Goal: Information Seeking & Learning: Learn about a topic

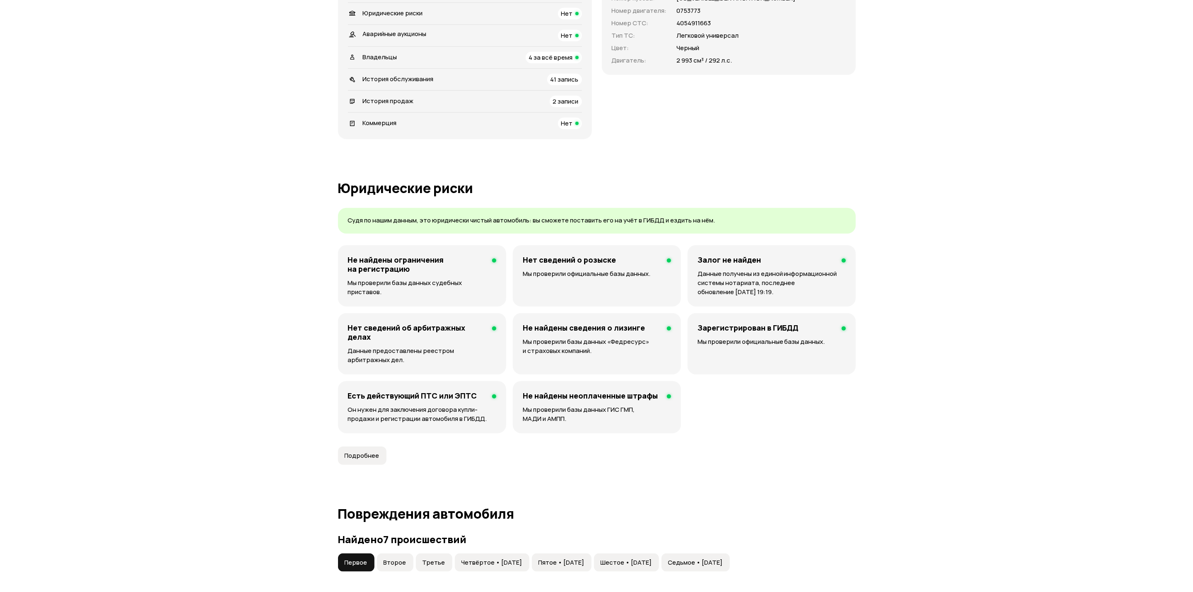
scroll to position [563, 0]
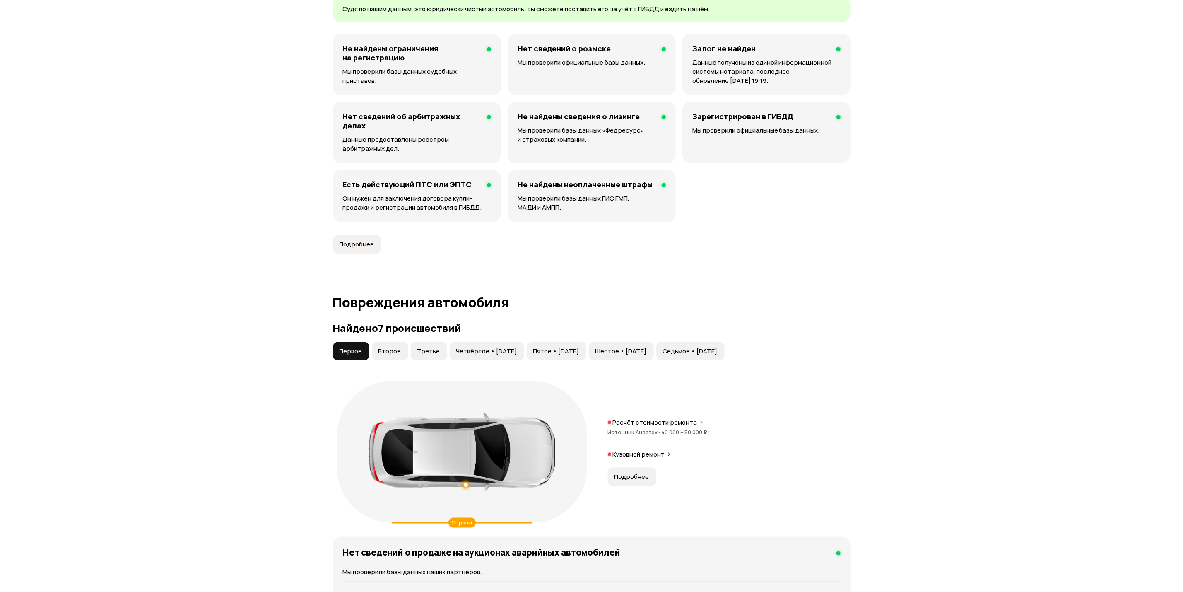
click at [646, 481] on span "Подробнее" at bounding box center [632, 476] width 35 height 8
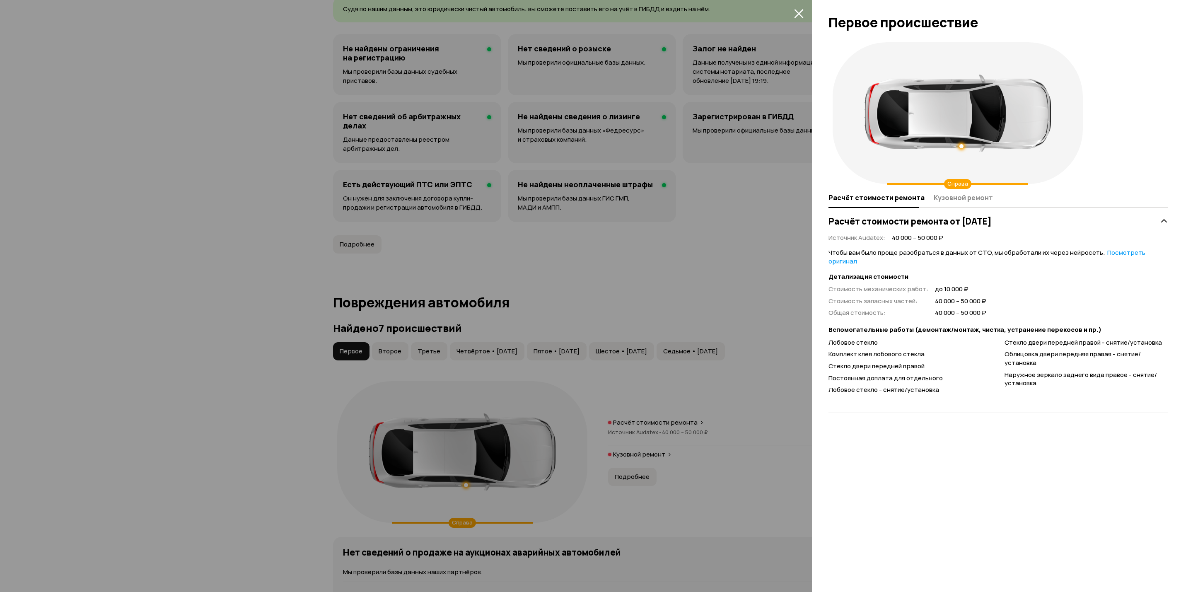
click at [754, 431] on div at bounding box center [596, 296] width 1193 height 592
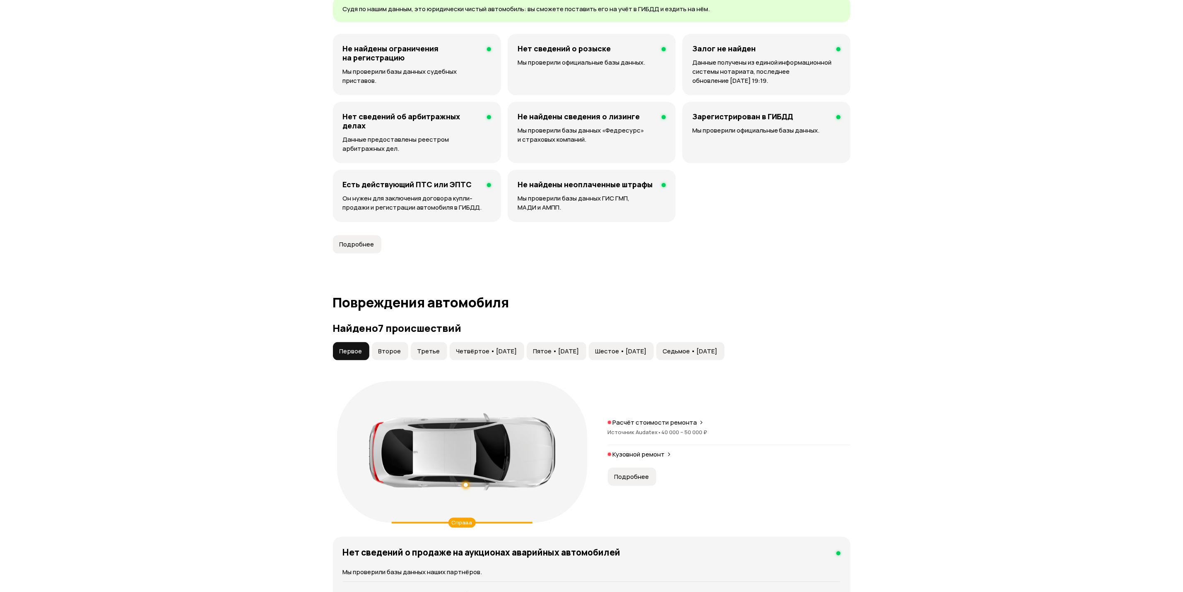
click at [637, 475] on span "Подробнее" at bounding box center [632, 476] width 35 height 8
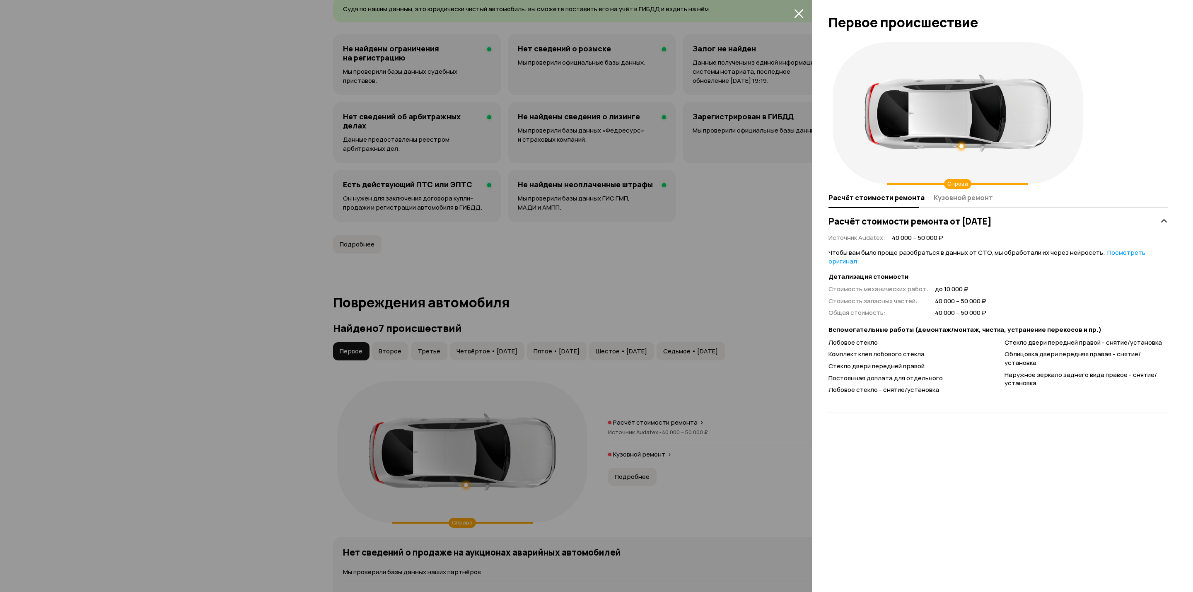
click at [396, 352] on div at bounding box center [596, 296] width 1193 height 592
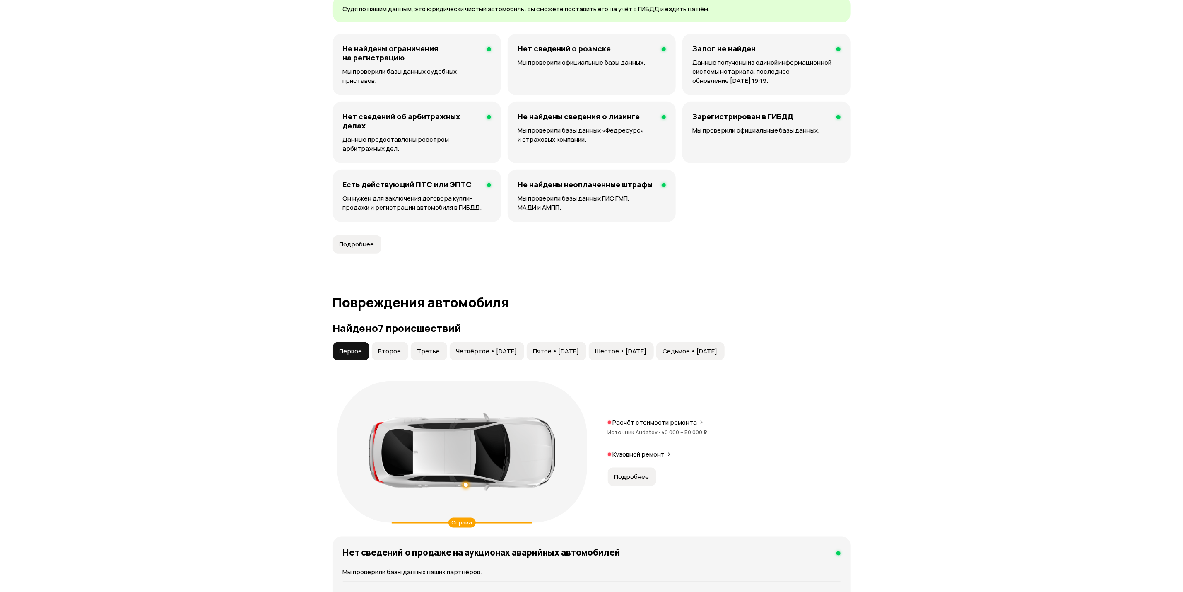
click at [392, 354] on span "Второе" at bounding box center [389, 351] width 23 height 8
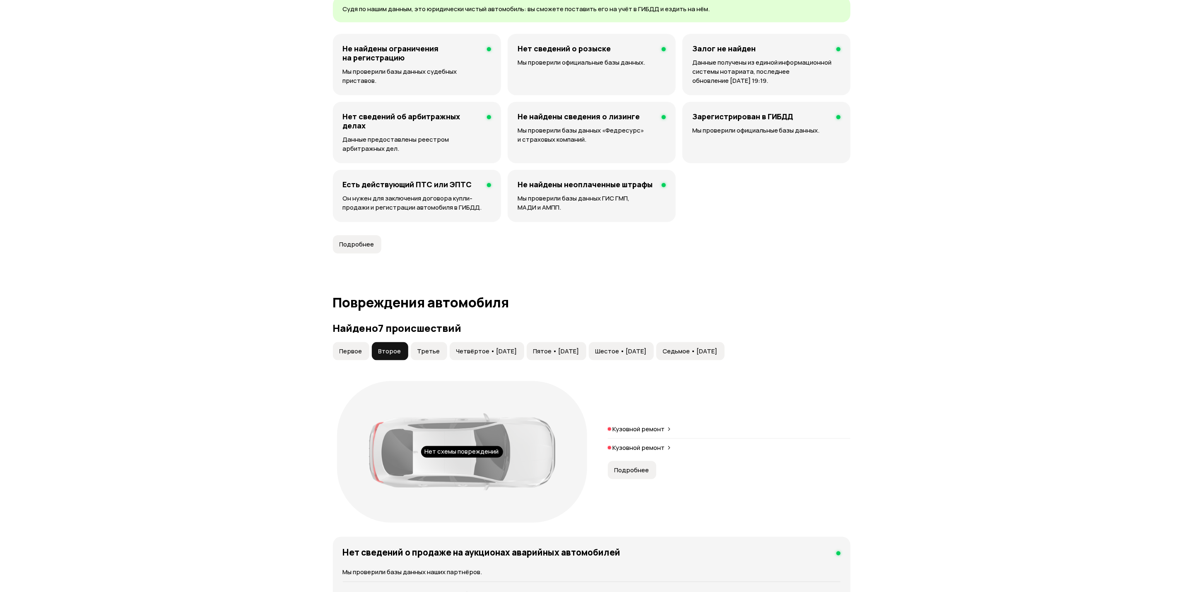
click at [645, 468] on span "Подробнее" at bounding box center [632, 470] width 35 height 8
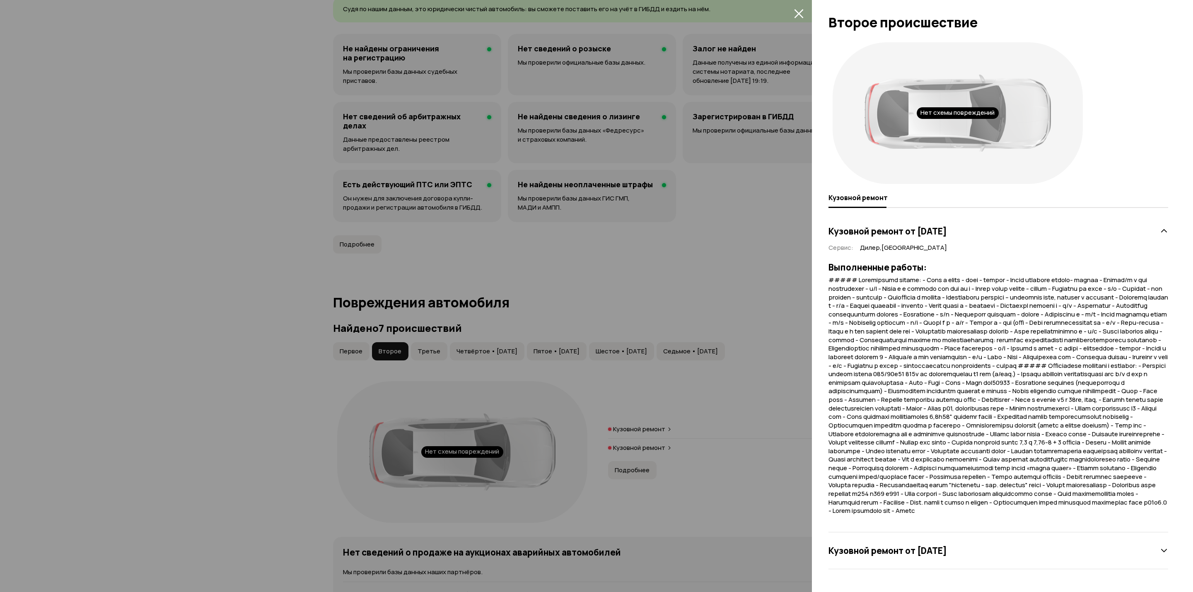
scroll to position [19, 0]
click at [947, 555] on h3 "Кузовной ремонт от [DATE]" at bounding box center [887, 550] width 118 height 11
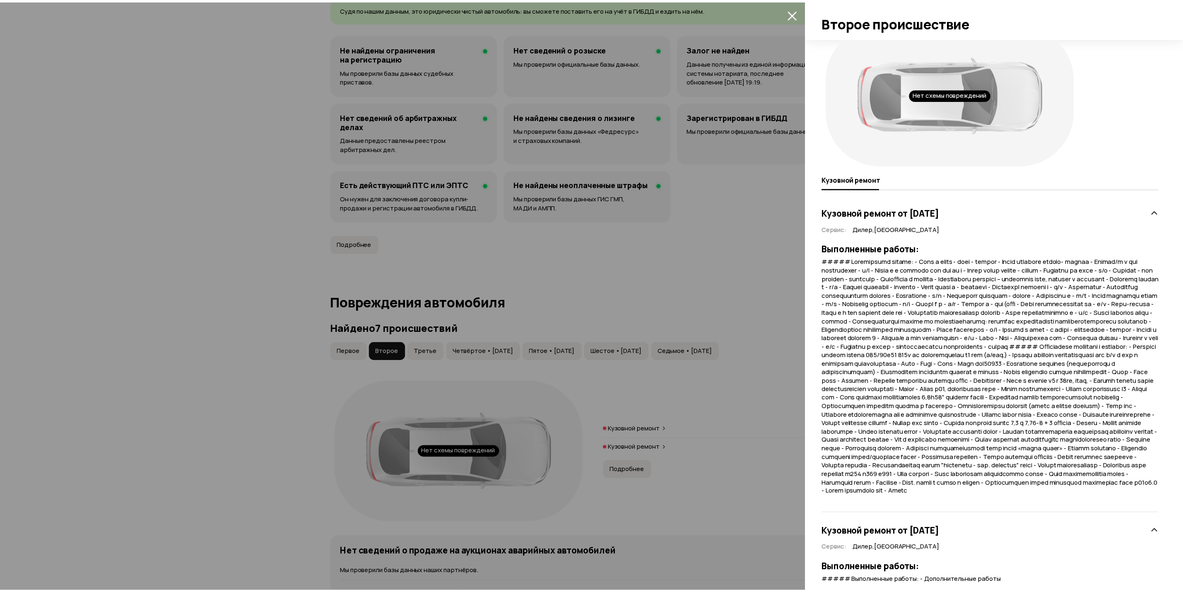
scroll to position [71, 0]
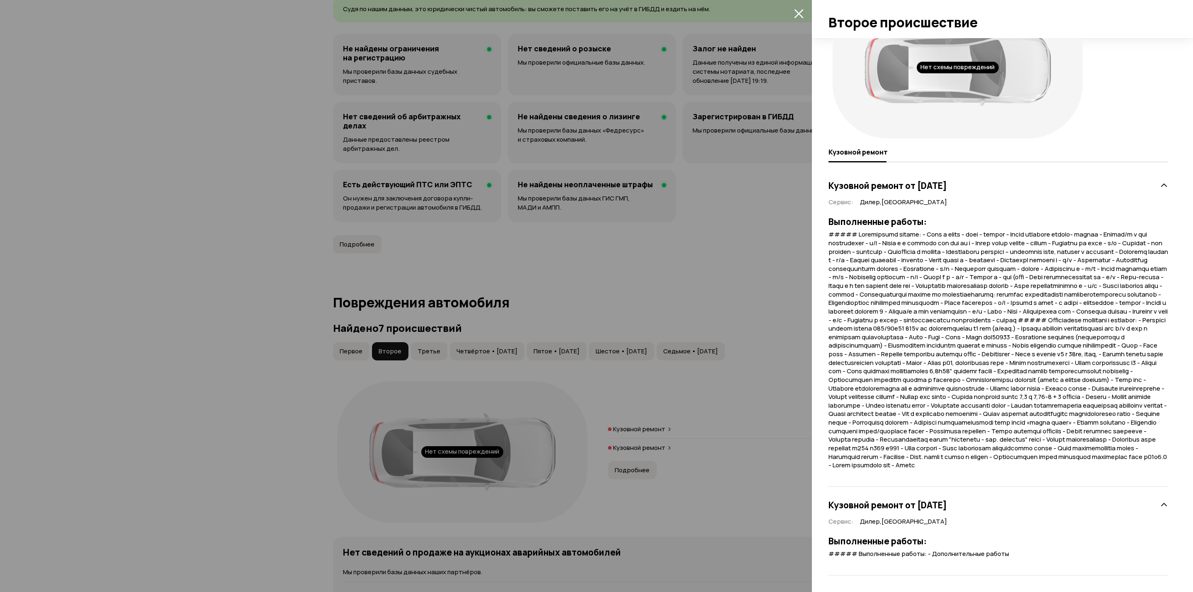
drag, startPoint x: 581, startPoint y: 299, endPoint x: 451, endPoint y: 343, distance: 137.0
click at [575, 301] on div at bounding box center [596, 296] width 1193 height 592
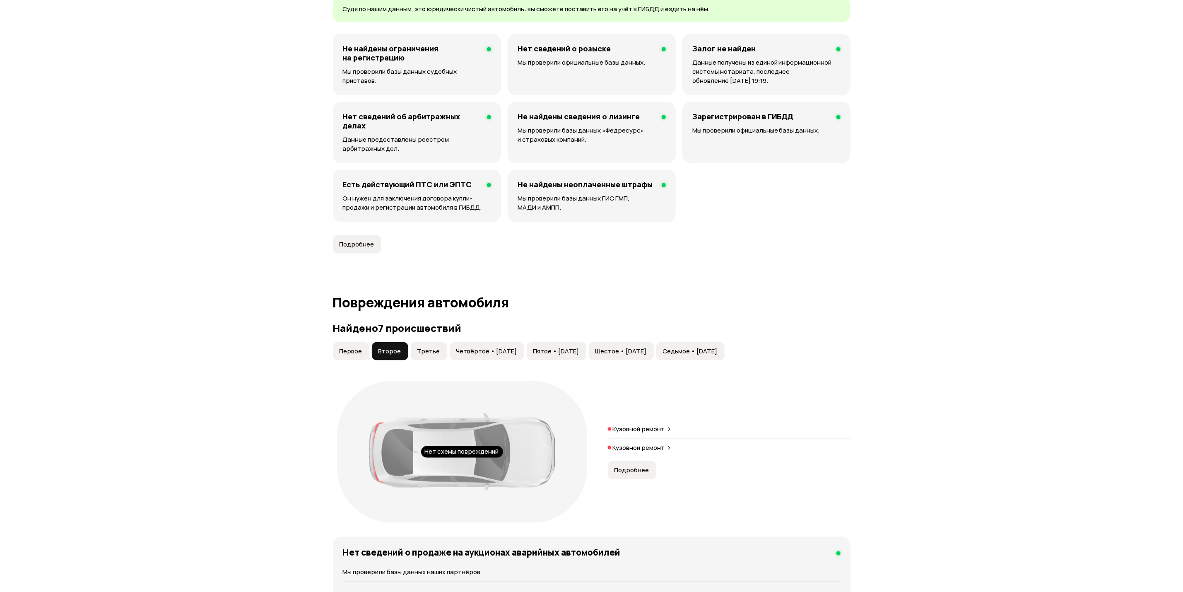
click at [430, 355] on span "Третье" at bounding box center [428, 351] width 23 height 8
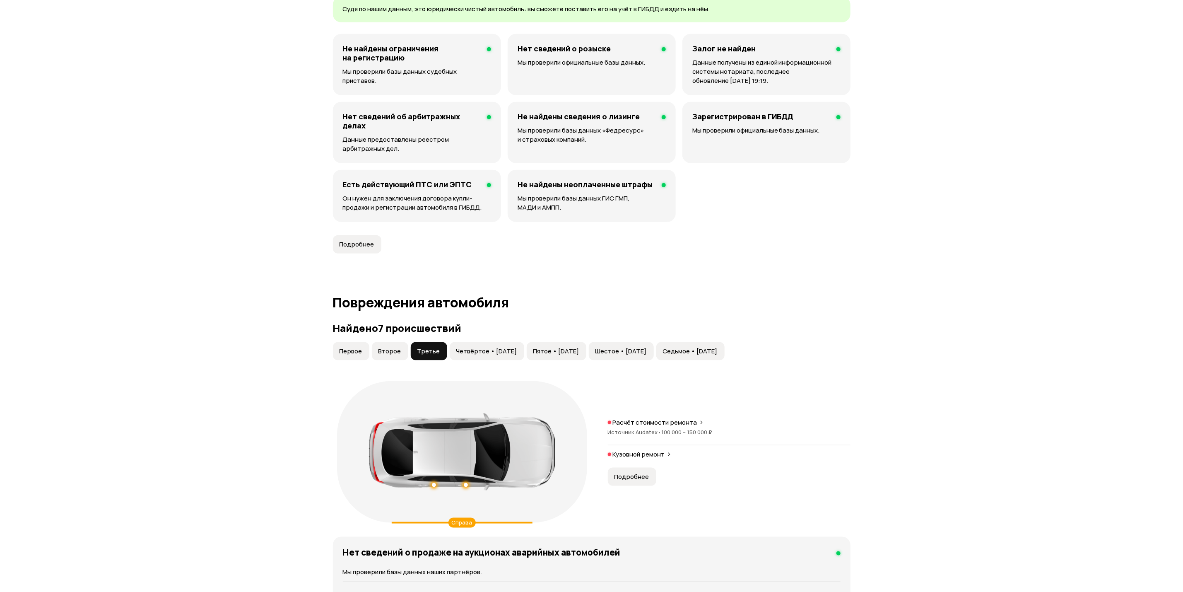
click at [636, 480] on span "Подробнее" at bounding box center [632, 476] width 35 height 8
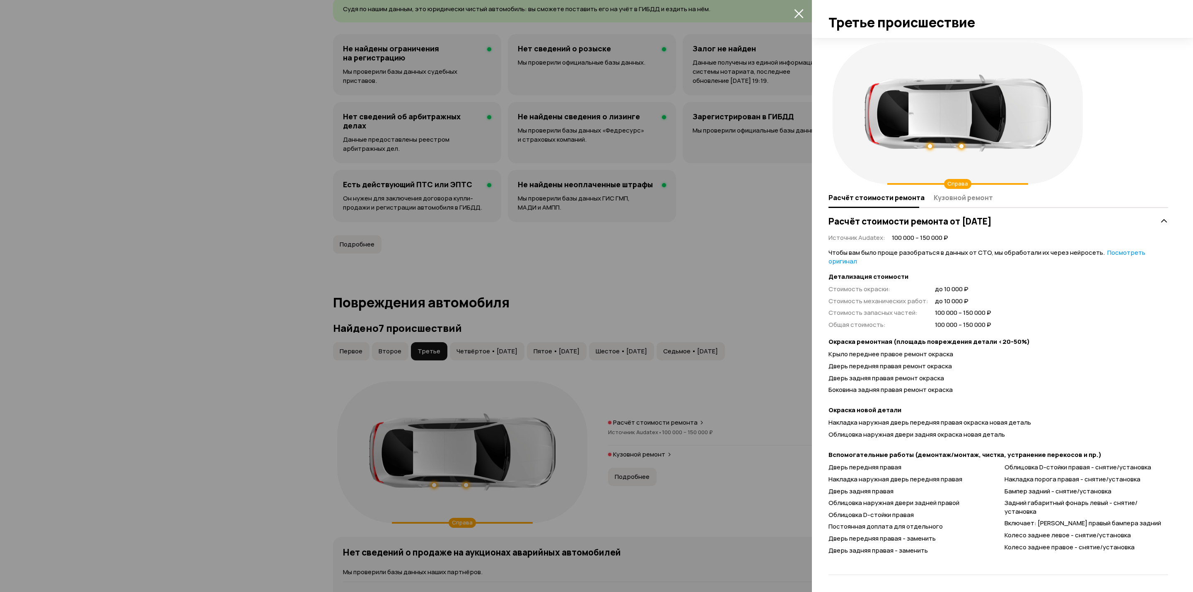
click at [660, 382] on div at bounding box center [596, 296] width 1193 height 592
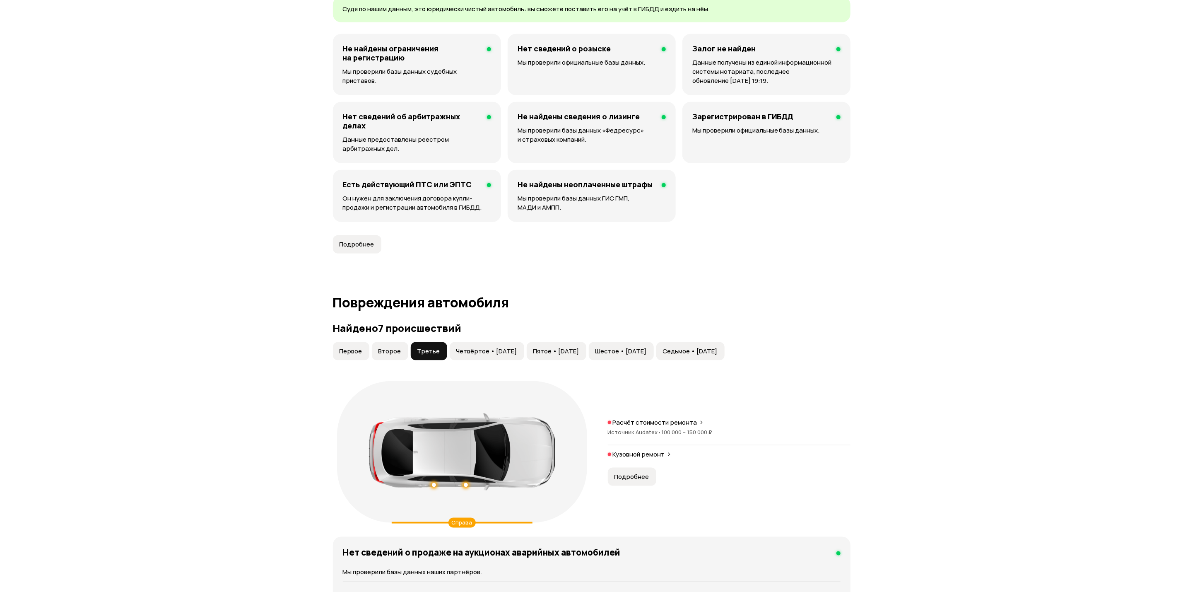
click at [517, 357] on button "Четвёртое • [DATE]" at bounding box center [487, 351] width 75 height 18
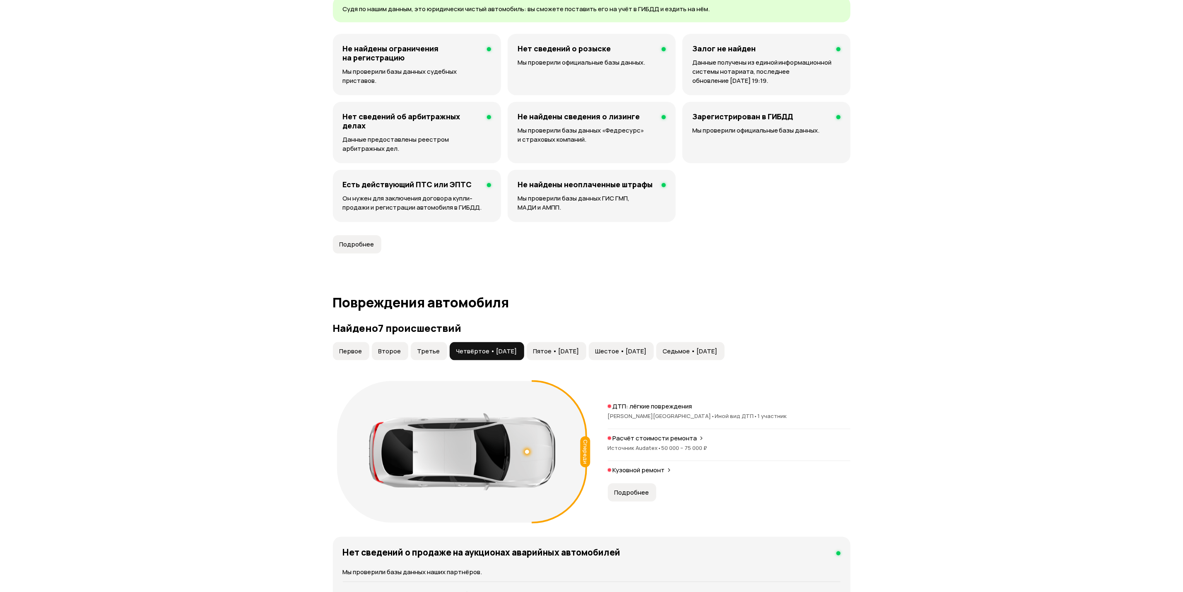
click at [640, 487] on button "Подробнее" at bounding box center [632, 492] width 48 height 18
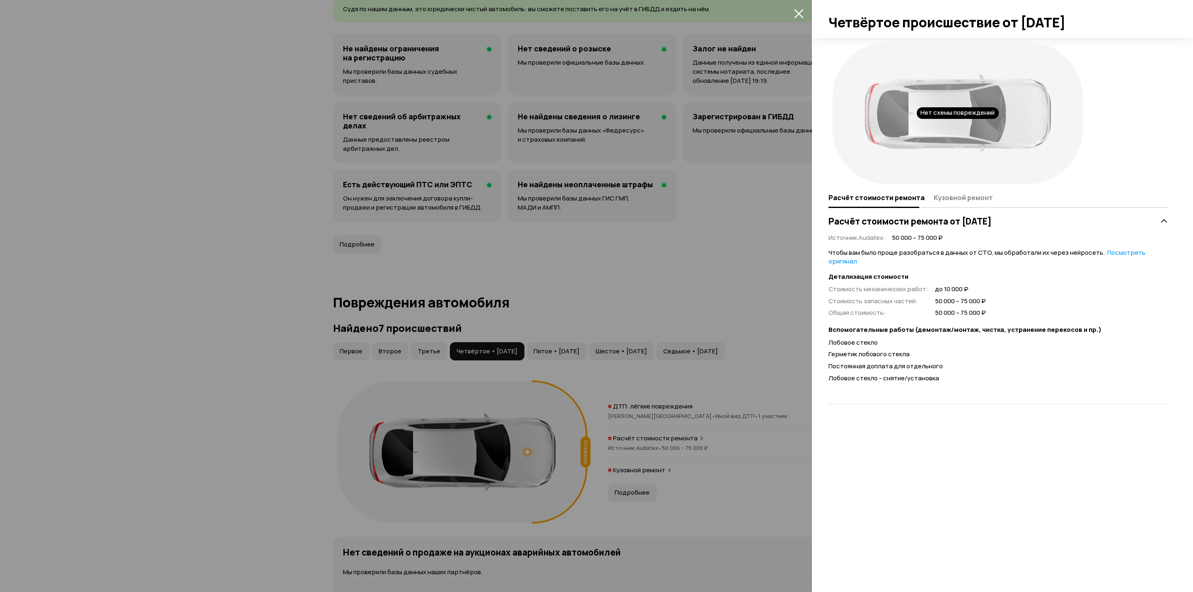
drag, startPoint x: 672, startPoint y: 375, endPoint x: 630, endPoint y: 375, distance: 41.8
click at [662, 375] on div at bounding box center [596, 296] width 1193 height 592
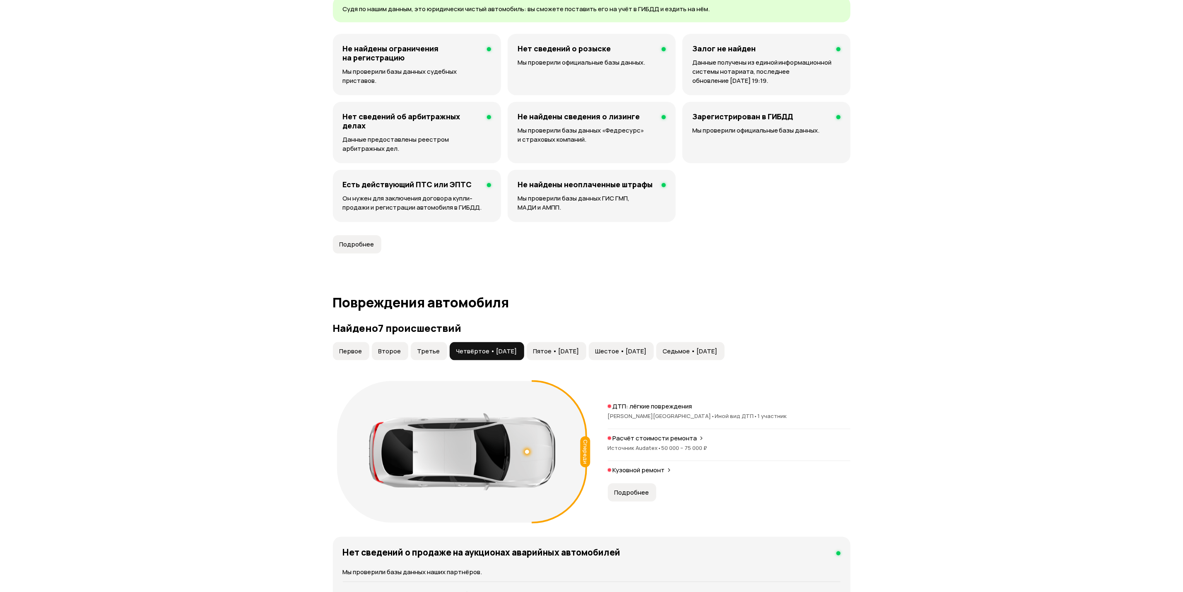
click at [567, 354] on span "Пятое • [DATE]" at bounding box center [556, 351] width 46 height 8
click at [636, 491] on span "Подробнее" at bounding box center [632, 492] width 35 height 8
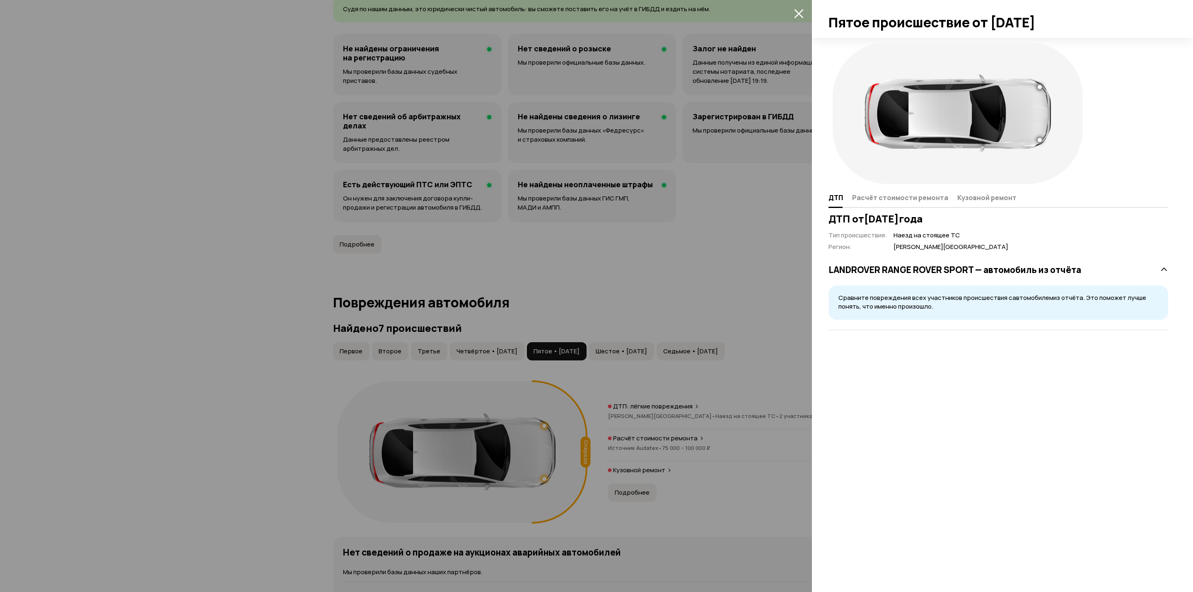
click at [913, 205] on div "ДТП Расчёт стоимости ремонта Кузовной ремонт" at bounding box center [998, 198] width 340 height 20
click at [908, 193] on span "Расчёт стоимости ремонта" at bounding box center [900, 197] width 96 height 8
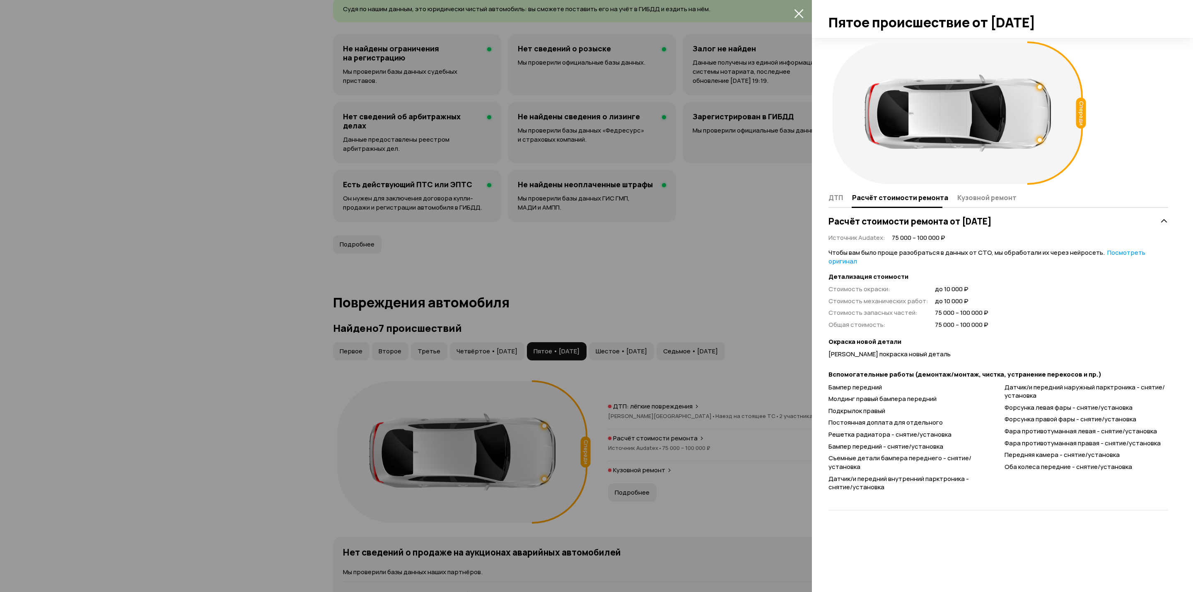
click at [640, 359] on div at bounding box center [596, 296] width 1193 height 592
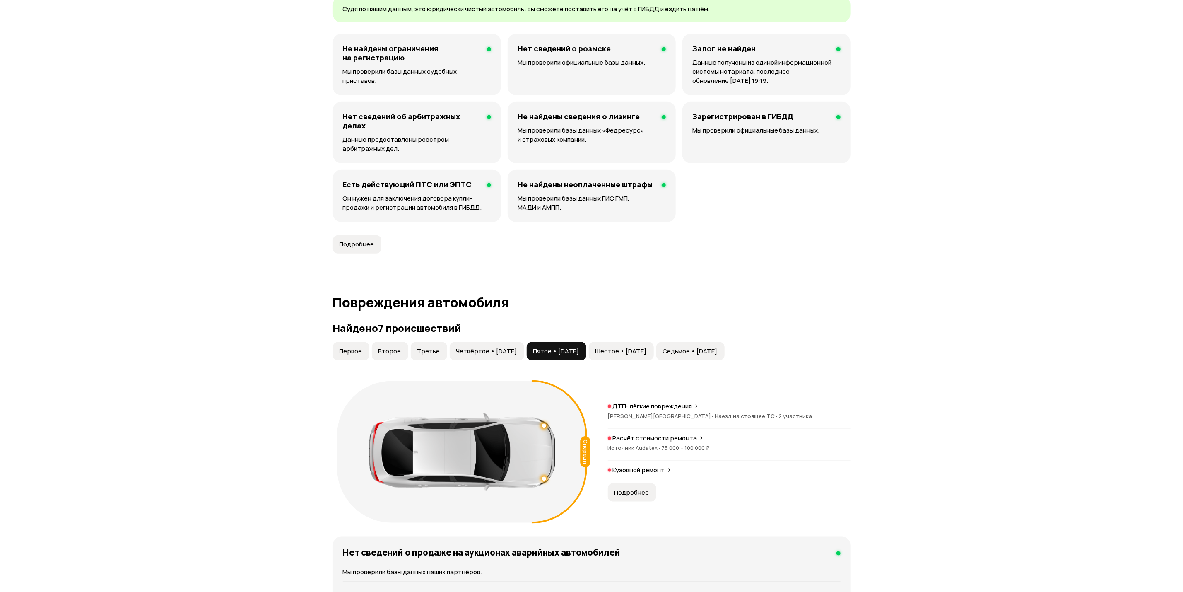
click at [640, 354] on span "Шестое • [DATE]" at bounding box center [620, 351] width 51 height 8
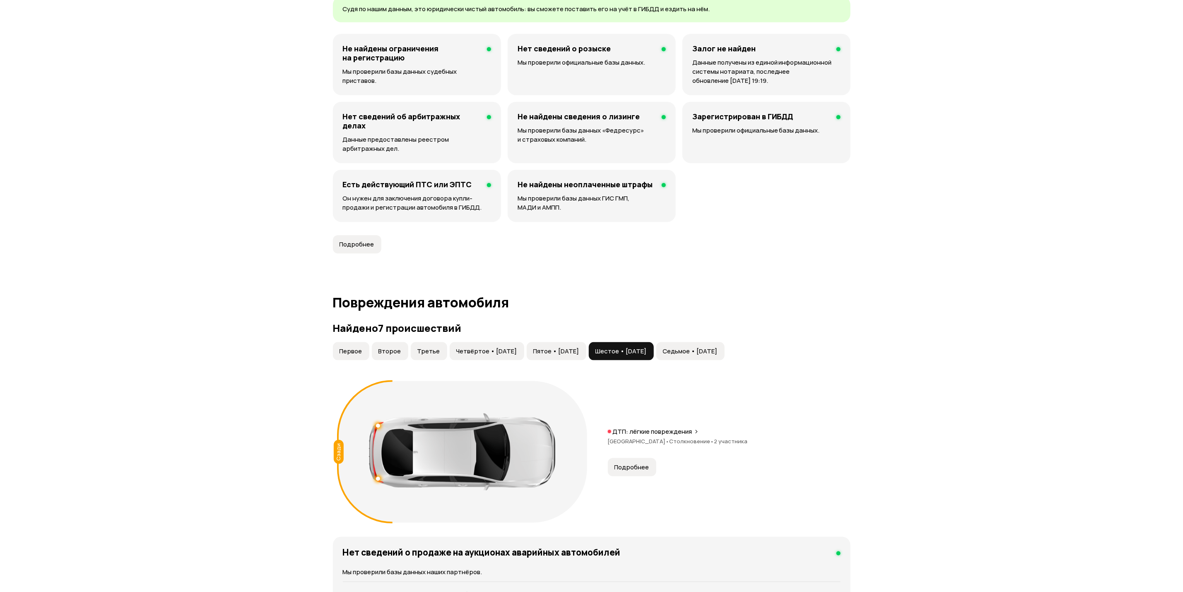
click at [632, 474] on button "Подробнее" at bounding box center [632, 467] width 48 height 18
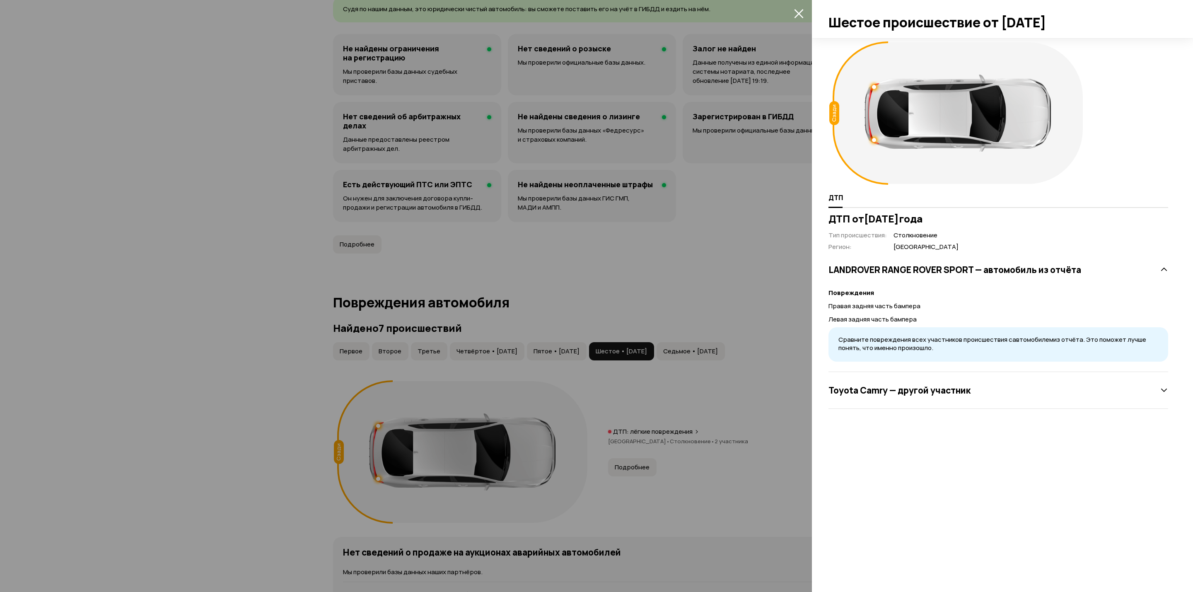
click at [884, 340] on span "Сравните повреждения всех участников происшествия с автомобилем из отчёта. Это …" at bounding box center [992, 343] width 308 height 17
click at [893, 380] on div "Toyota Camry — другой участник" at bounding box center [998, 390] width 340 height 37
drag, startPoint x: 697, startPoint y: 341, endPoint x: 710, endPoint y: 354, distance: 18.5
click at [699, 342] on div at bounding box center [596, 296] width 1193 height 592
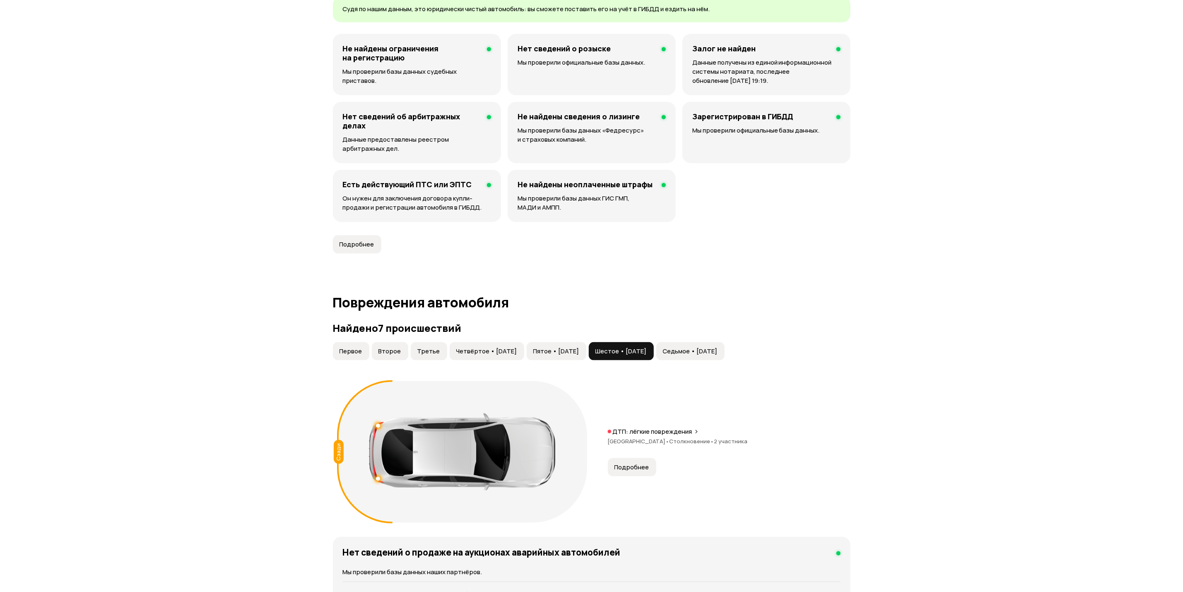
click at [725, 359] on button "Седьмое • [DATE]" at bounding box center [690, 351] width 68 height 18
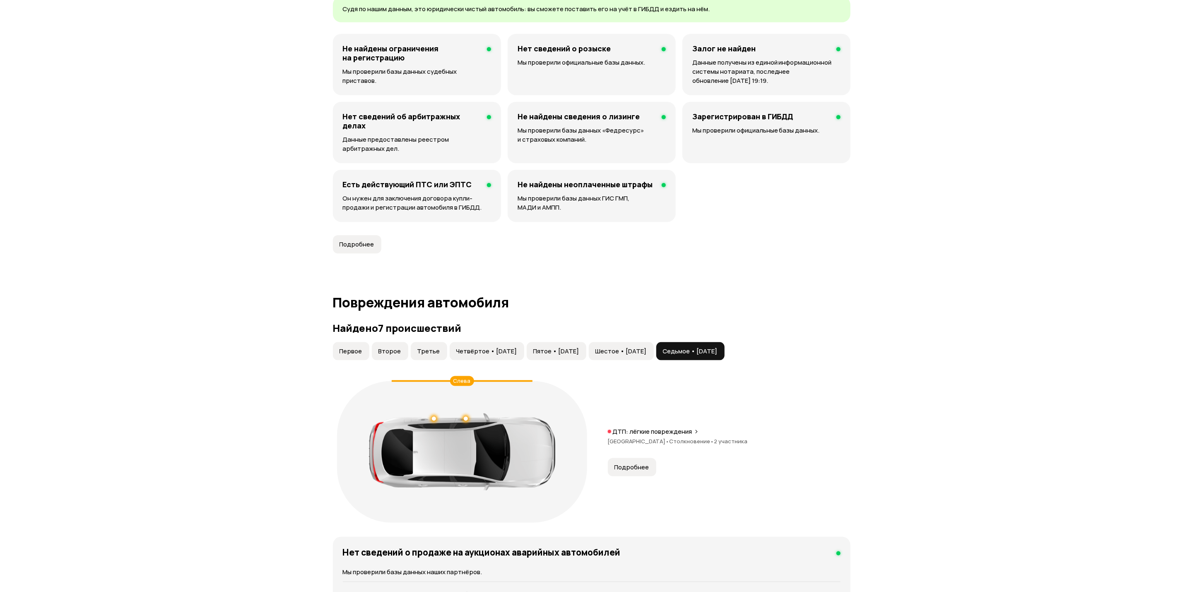
click at [642, 466] on span "Подробнее" at bounding box center [632, 467] width 35 height 8
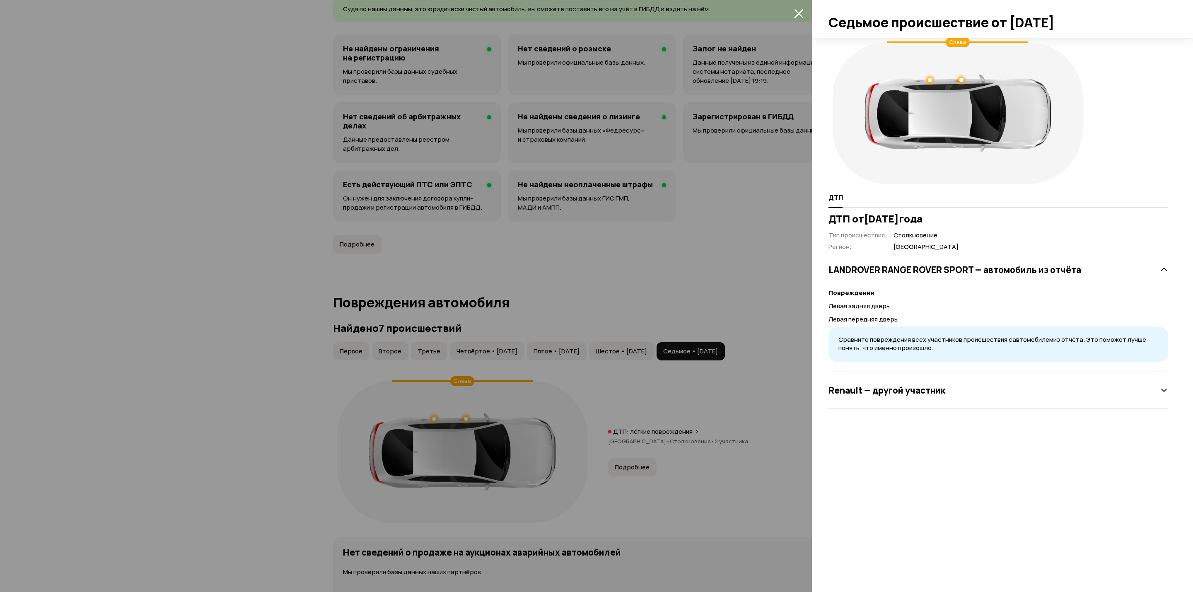
drag, startPoint x: 948, startPoint y: 388, endPoint x: 935, endPoint y: 387, distance: 12.9
click at [946, 389] on div "Renault — другой участник" at bounding box center [998, 390] width 340 height 17
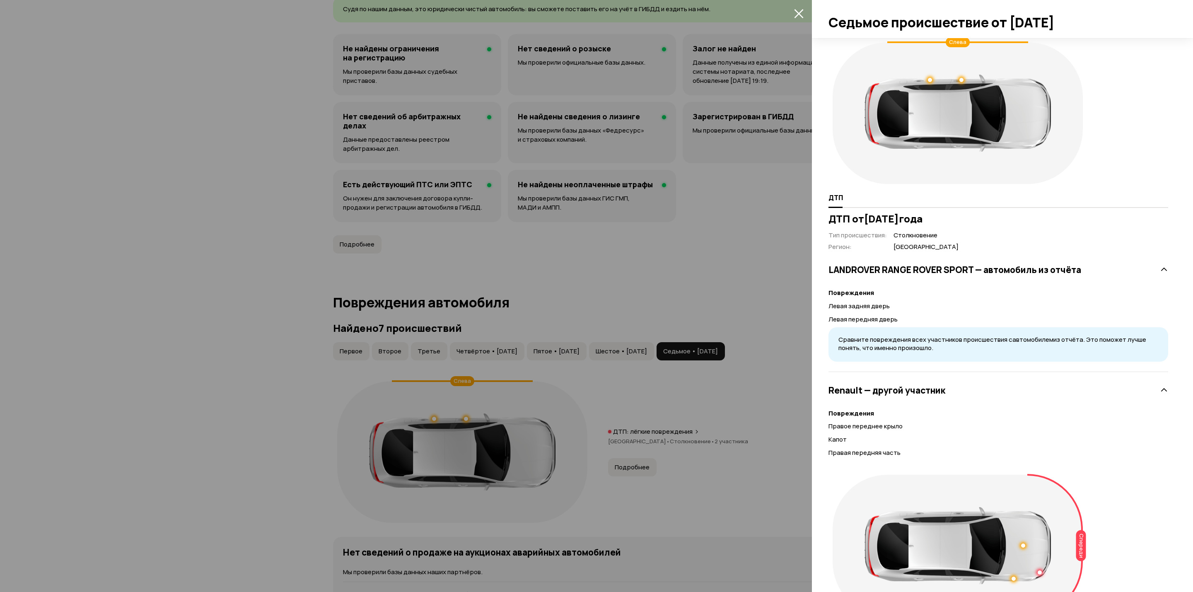
click at [935, 268] on h3 "LANDROVER RANGE ROVER SPORT — автомобиль из отчёта" at bounding box center [954, 269] width 253 height 11
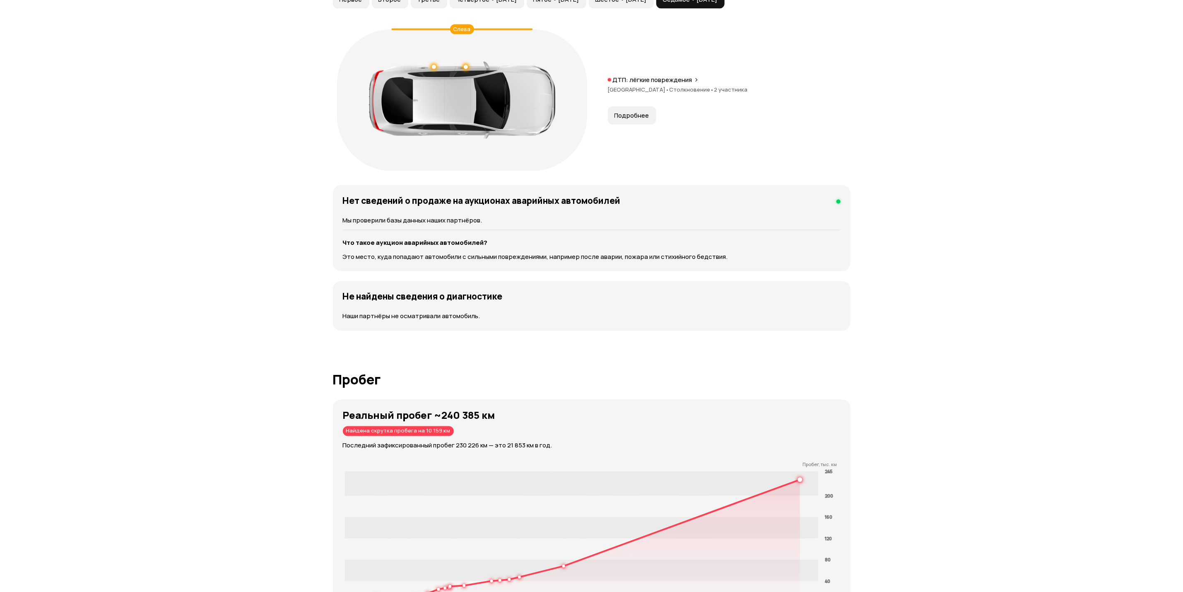
scroll to position [1126, 0]
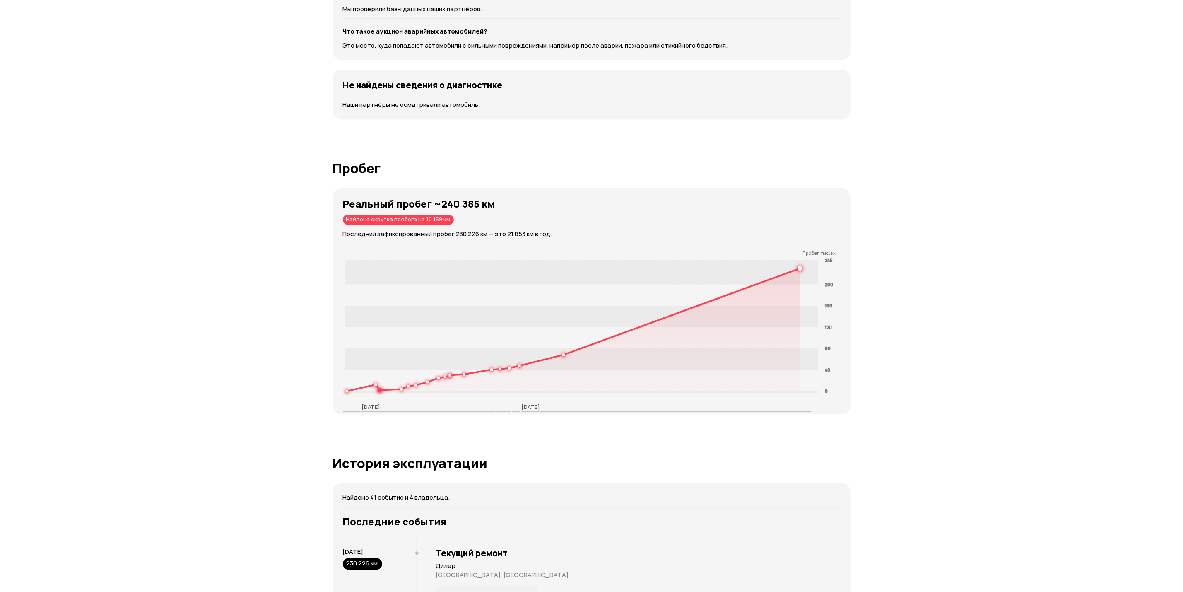
click at [471, 208] on strong "Реальный пробег ~240 385 км" at bounding box center [419, 204] width 152 height 14
click at [505, 215] on div "Реальный пробег ~240 385 км Найдена скрутка пробега на 10 159 км Последний зафи…" at bounding box center [597, 218] width 508 height 41
drag, startPoint x: 416, startPoint y: 224, endPoint x: 456, endPoint y: 223, distance: 40.2
click at [439, 223] on div "Найдена скрутка пробега на 10 159 км" at bounding box center [398, 220] width 111 height 10
click at [456, 223] on div "Реальный пробег ~240 385 км Найдена скрутка пробега на 10 159 км Последний зафи…" at bounding box center [597, 218] width 508 height 41
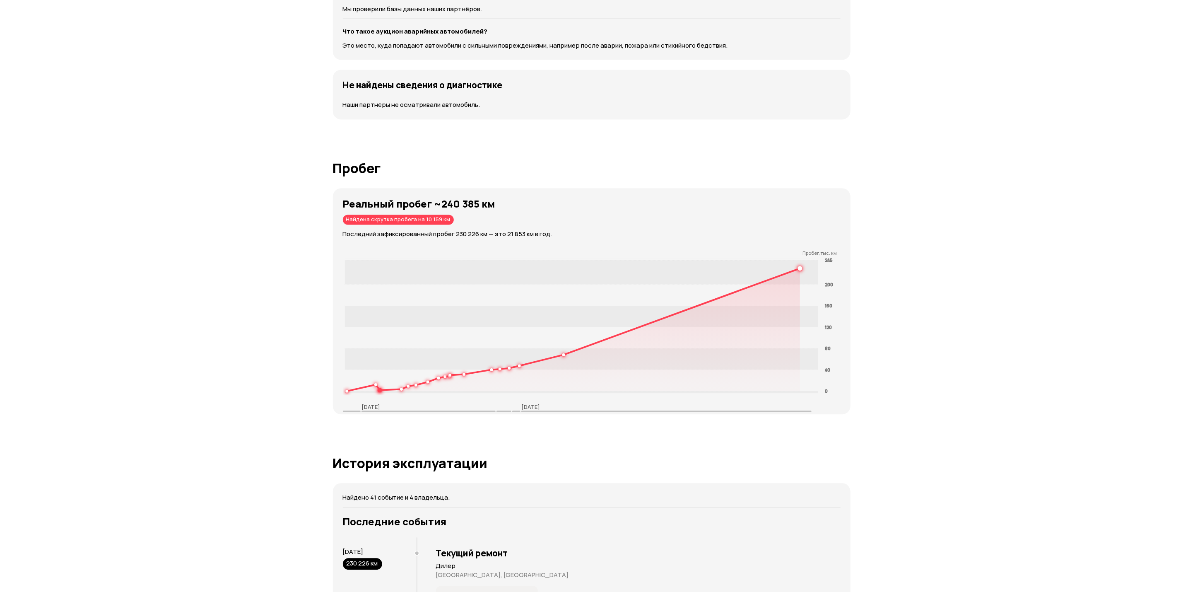
drag, startPoint x: 450, startPoint y: 220, endPoint x: 405, endPoint y: 219, distance: 44.7
click at [404, 219] on div "Реальный пробег ~240 385 км Найдена скрутка пробега на 10 159 км Последний зафи…" at bounding box center [597, 218] width 508 height 41
drag, startPoint x: 405, startPoint y: 219, endPoint x: 417, endPoint y: 224, distance: 13.4
click at [412, 224] on div "Найдена скрутка пробега на 10 159 км" at bounding box center [398, 220] width 111 height 10
click at [352, 412] on span at bounding box center [352, 411] width 18 height 1
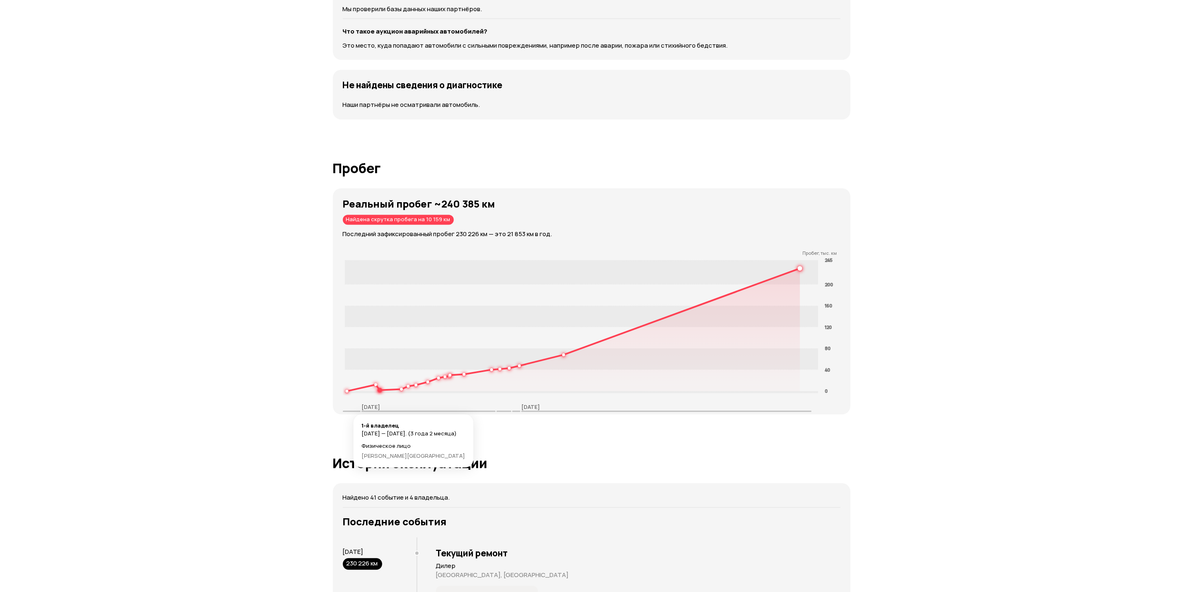
click at [377, 410] on p "[DATE]" at bounding box center [371, 406] width 19 height 7
click at [392, 415] on div "1-й владелец [DATE] — [DATE]. (3 года 2 месяца) Физическое лицо [PERSON_NAME][G…" at bounding box center [414, 441] width 120 height 53
click at [355, 411] on div "[DATE]" at bounding box center [352, 406] width 18 height 7
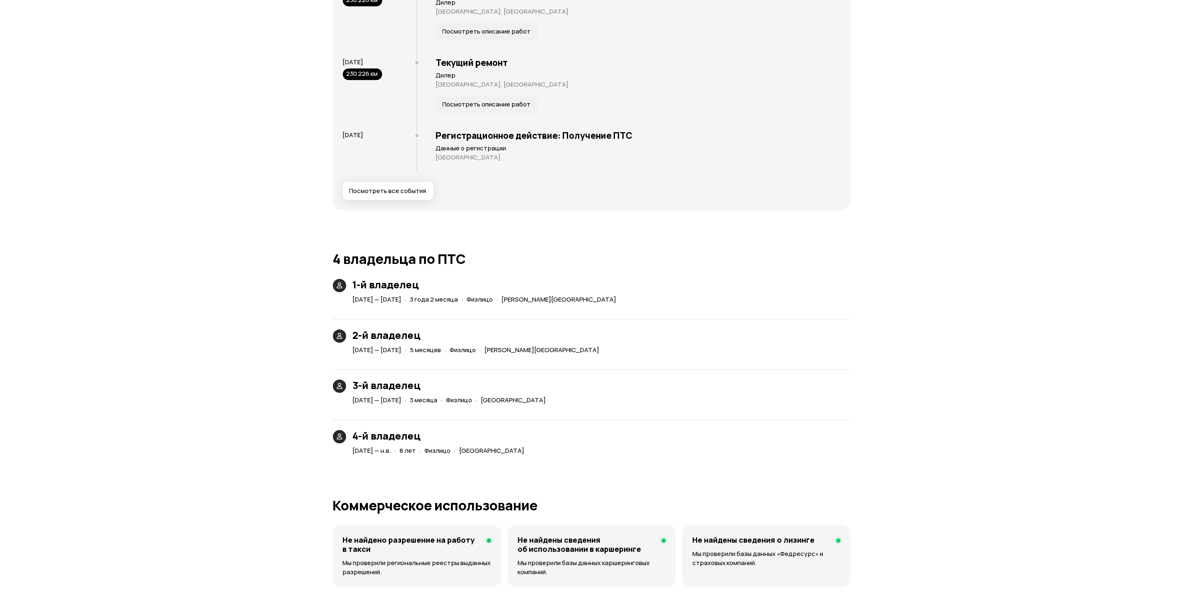
scroll to position [1759, 0]
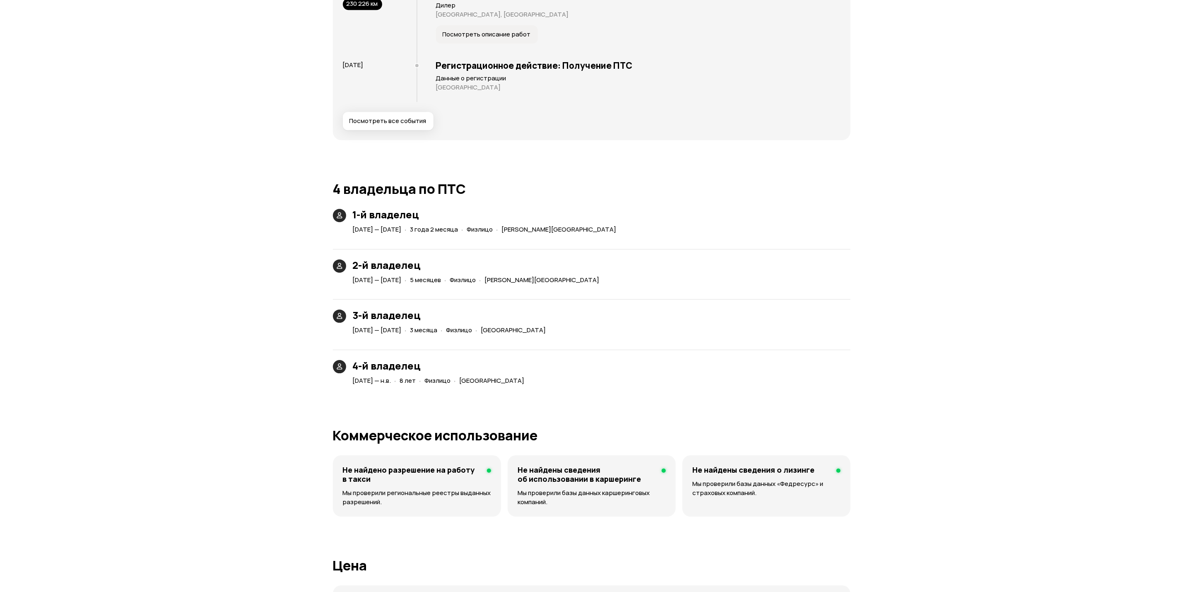
drag, startPoint x: 441, startPoint y: 234, endPoint x: 465, endPoint y: 235, distance: 23.6
click at [465, 235] on div "[DATE] — [DATE] · 3 года 2 месяца · [PERSON_NAME][GEOGRAPHIC_DATA]" at bounding box center [486, 230] width 270 height 12
click at [460, 235] on div "· 3 года 2 месяца" at bounding box center [431, 230] width 57 height 12
click at [440, 240] on div "2-й владелец [DATE] — [DATE] · 5 месяцев · [PERSON_NAME][GEOGRAPHIC_DATA]" at bounding box center [592, 262] width 518 height 47
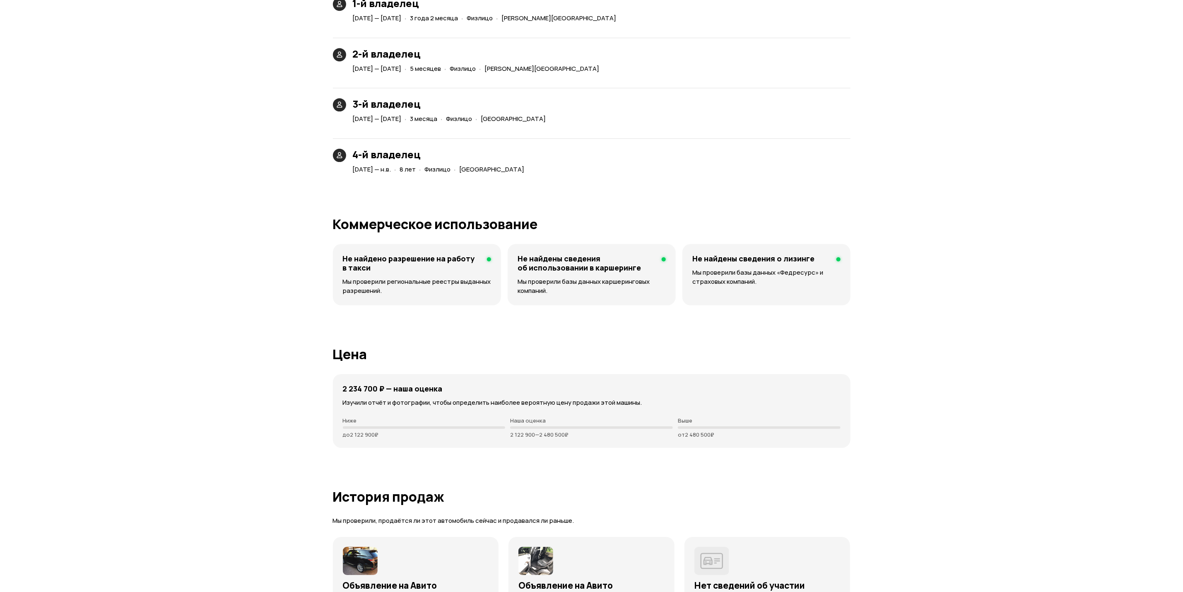
scroll to position [2253, 0]
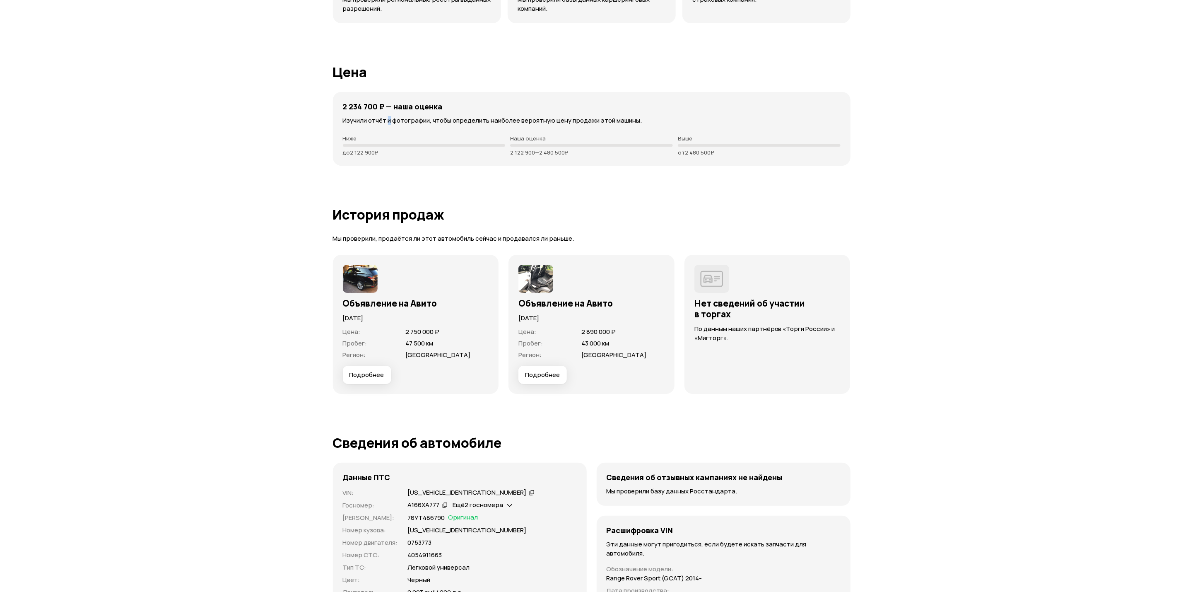
drag, startPoint x: 391, startPoint y: 112, endPoint x: 420, endPoint y: 111, distance: 28.6
click at [415, 111] on div "2 234 700 ₽ — наша оценка Изучили отчёт и фотографии, чтобы определить наиболее…" at bounding box center [592, 129] width 518 height 74
click at [422, 111] on h4 "2 234 700 ₽ — наша оценка" at bounding box center [393, 106] width 100 height 9
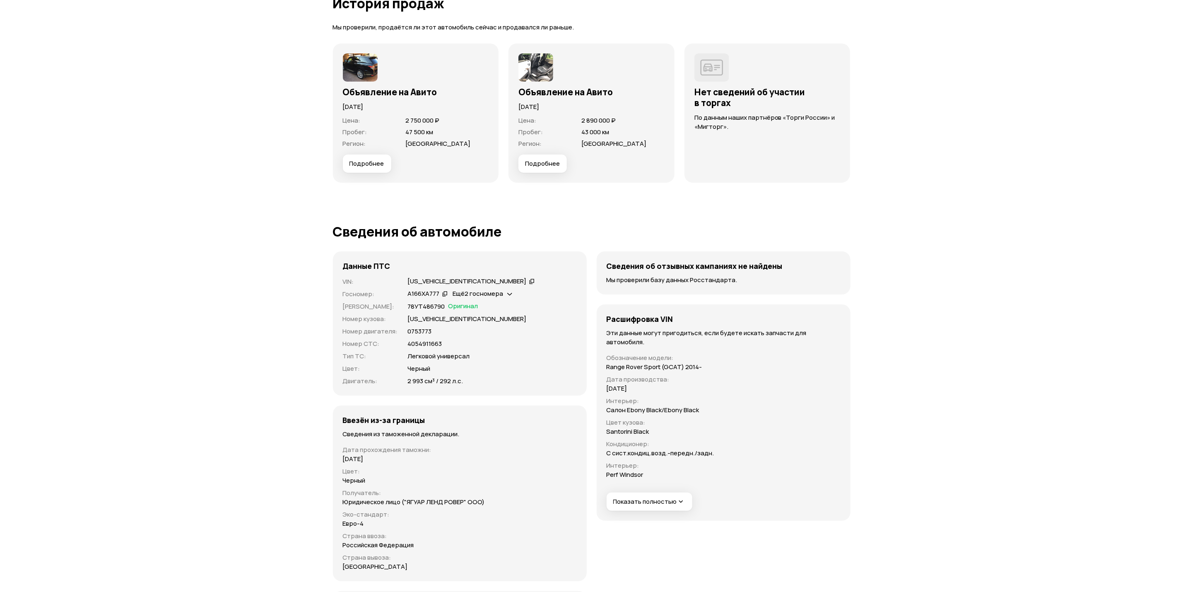
click at [374, 166] on span "Подробнее" at bounding box center [366, 163] width 35 height 8
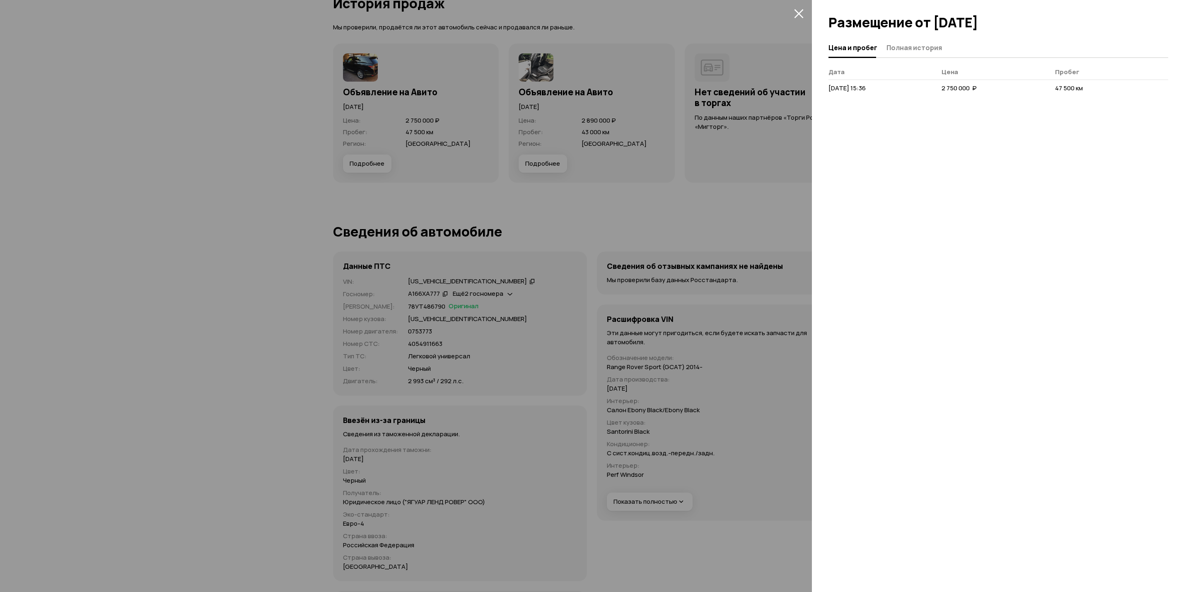
click at [904, 51] on span "Полная история" at bounding box center [913, 47] width 55 height 8
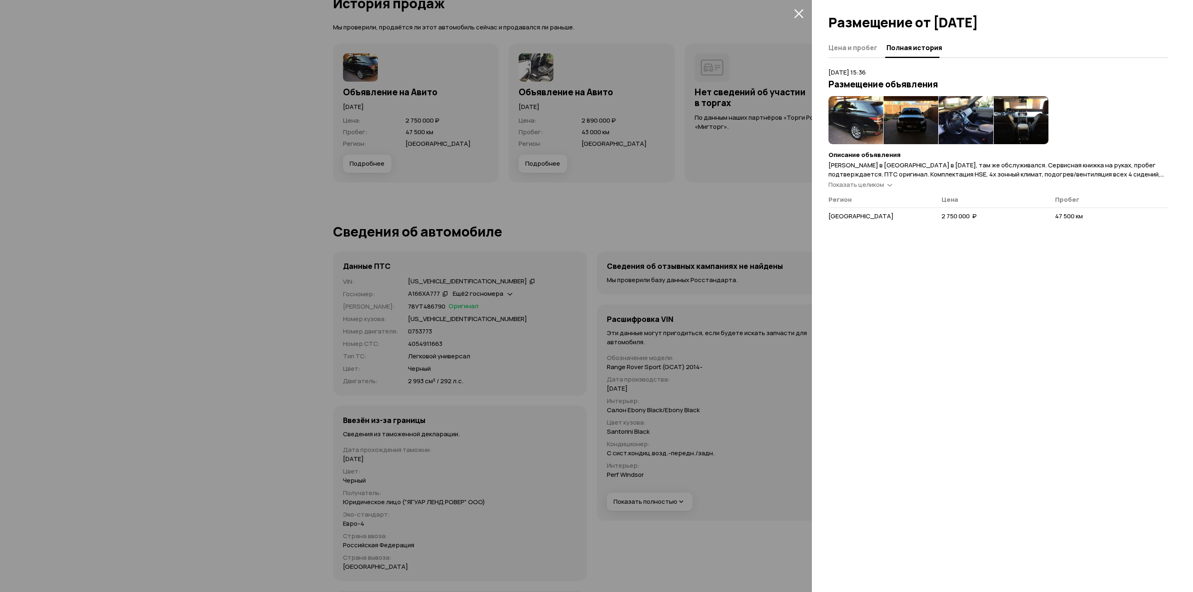
click at [852, 122] on img at bounding box center [855, 120] width 55 height 48
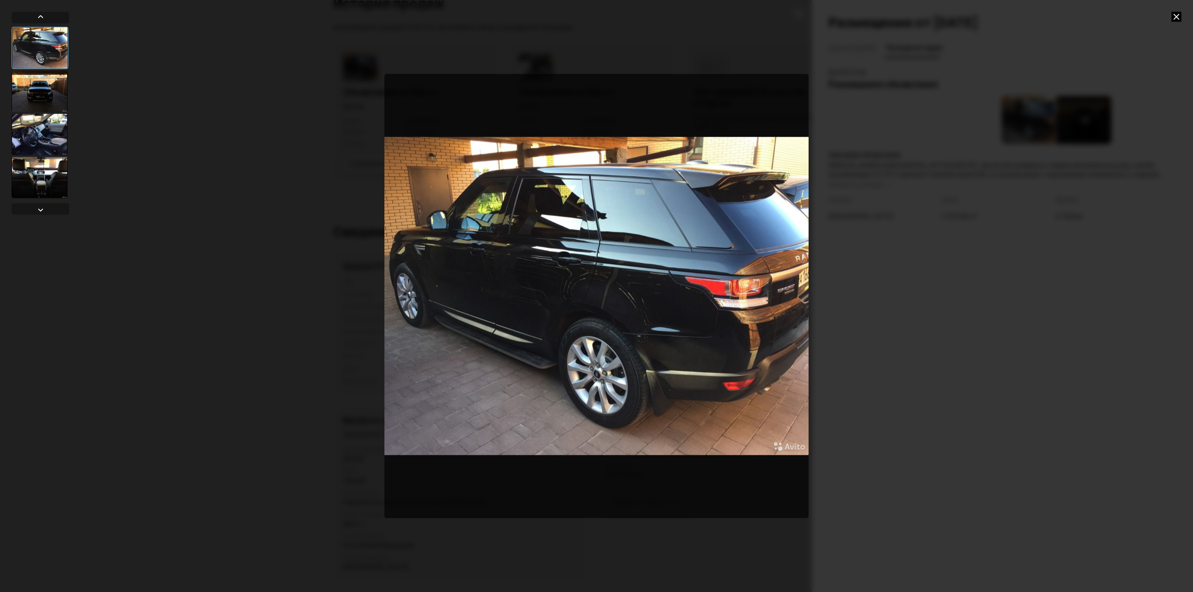
click at [56, 96] on div at bounding box center [40, 90] width 56 height 41
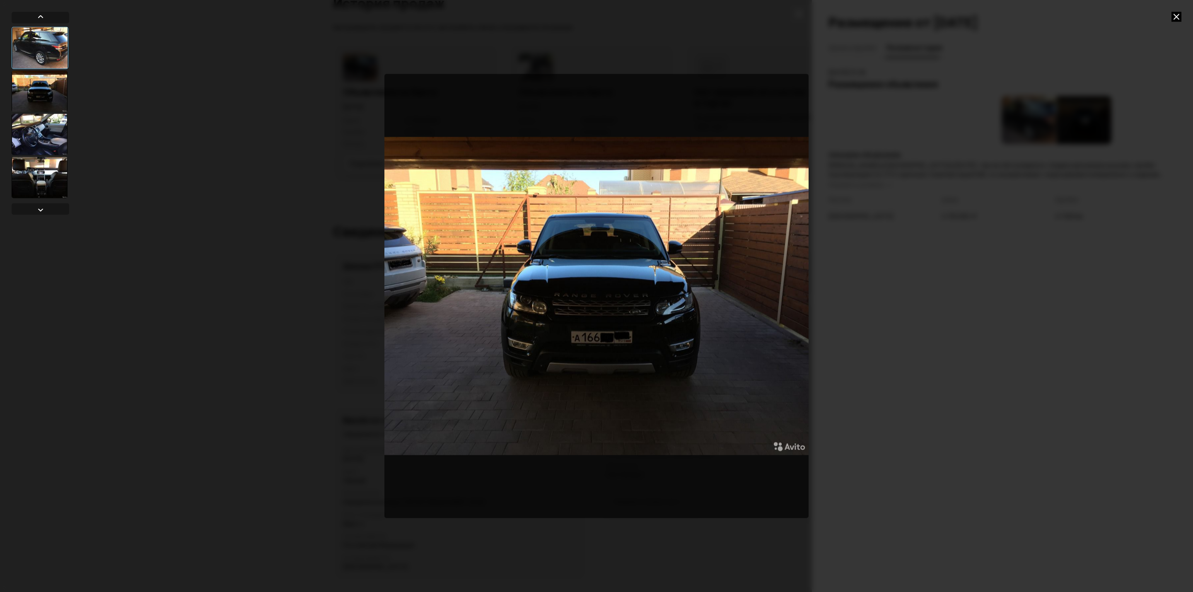
click at [47, 137] on div at bounding box center [40, 133] width 56 height 41
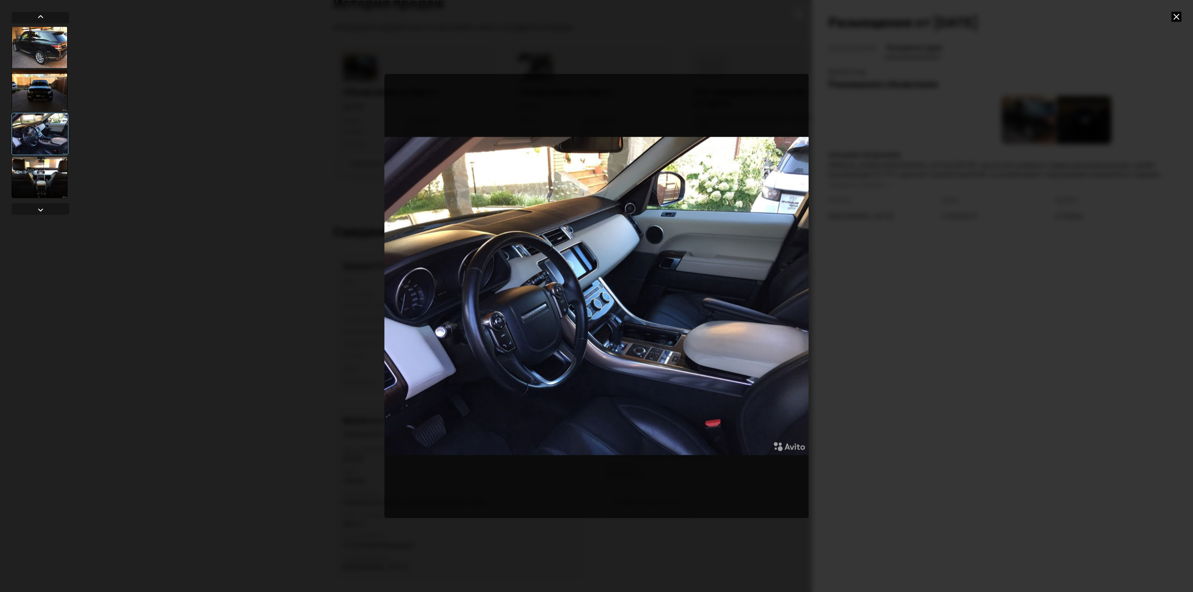
click at [45, 170] on div at bounding box center [40, 177] width 56 height 41
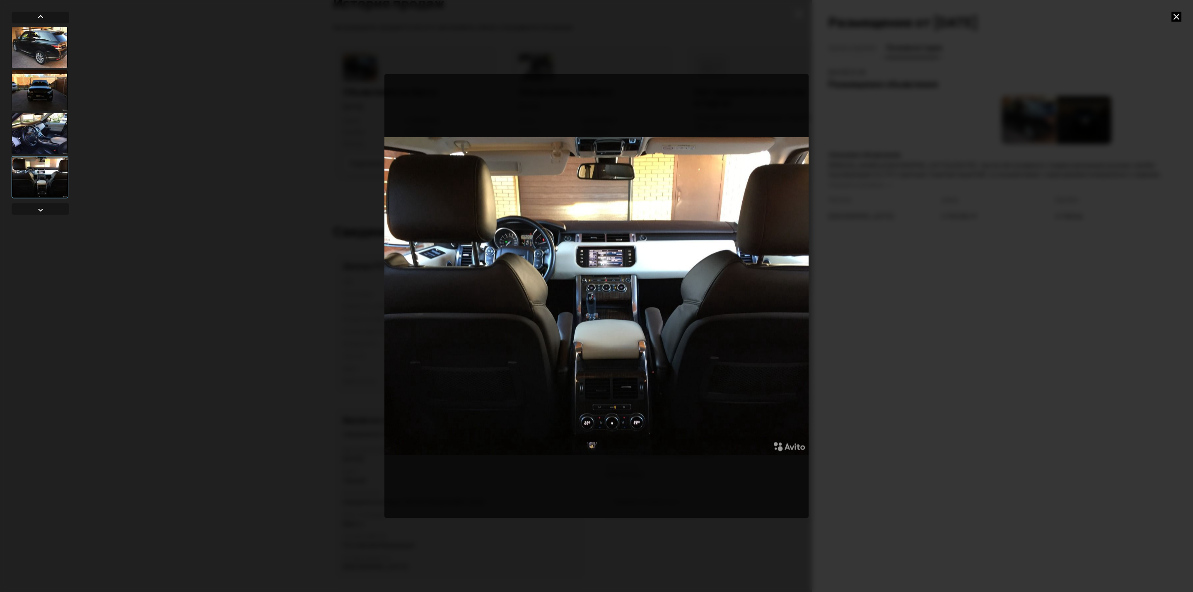
click at [1171, 15] on icon at bounding box center [1176, 17] width 10 height 10
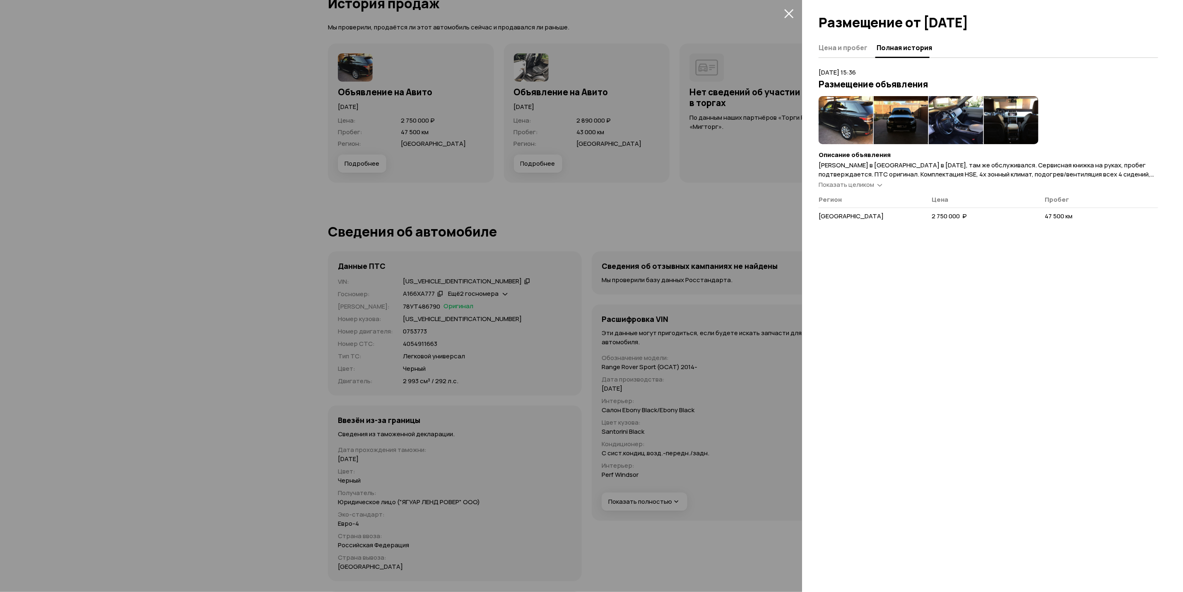
click at [784, 10] on button "закрыть" at bounding box center [788, 13] width 13 height 13
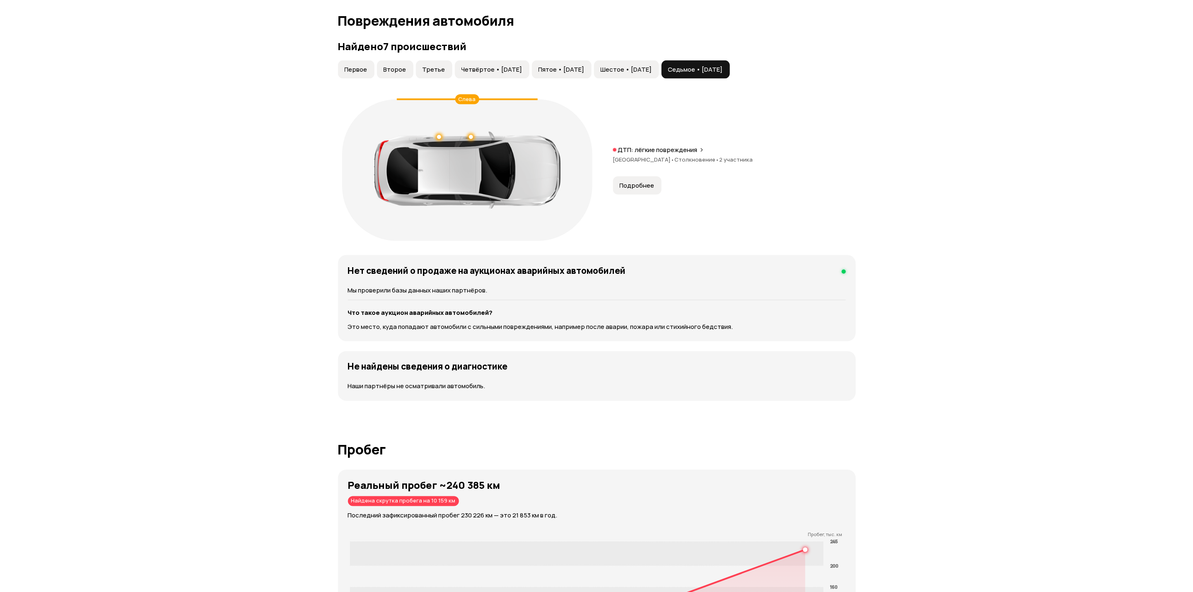
scroll to position [658, 0]
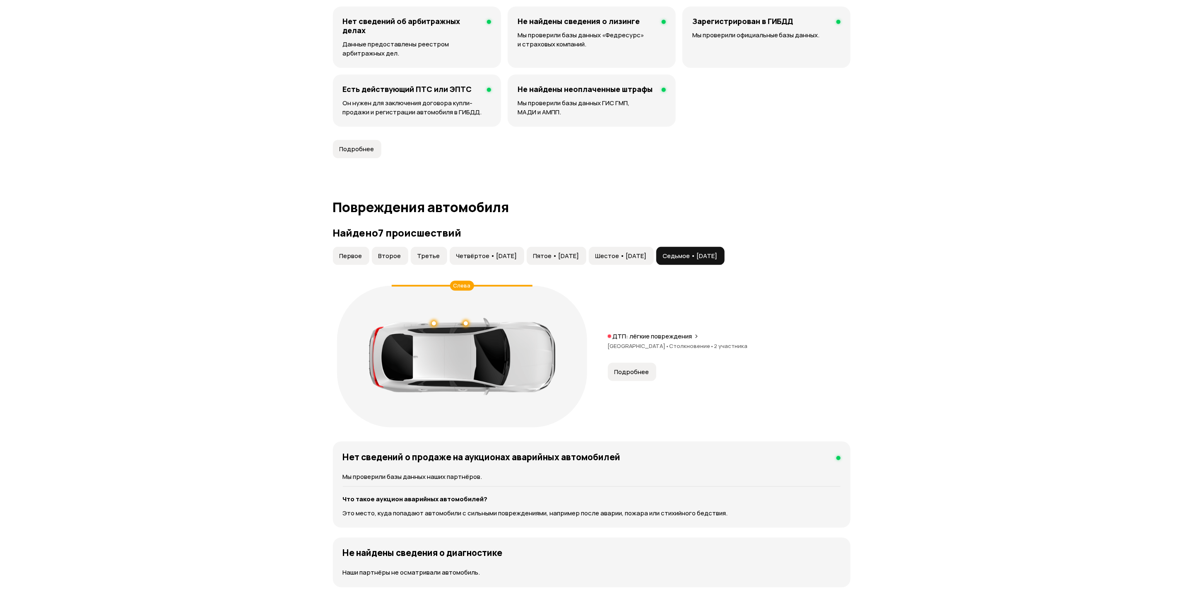
click at [584, 262] on button "Пятое • [DATE]" at bounding box center [557, 256] width 60 height 18
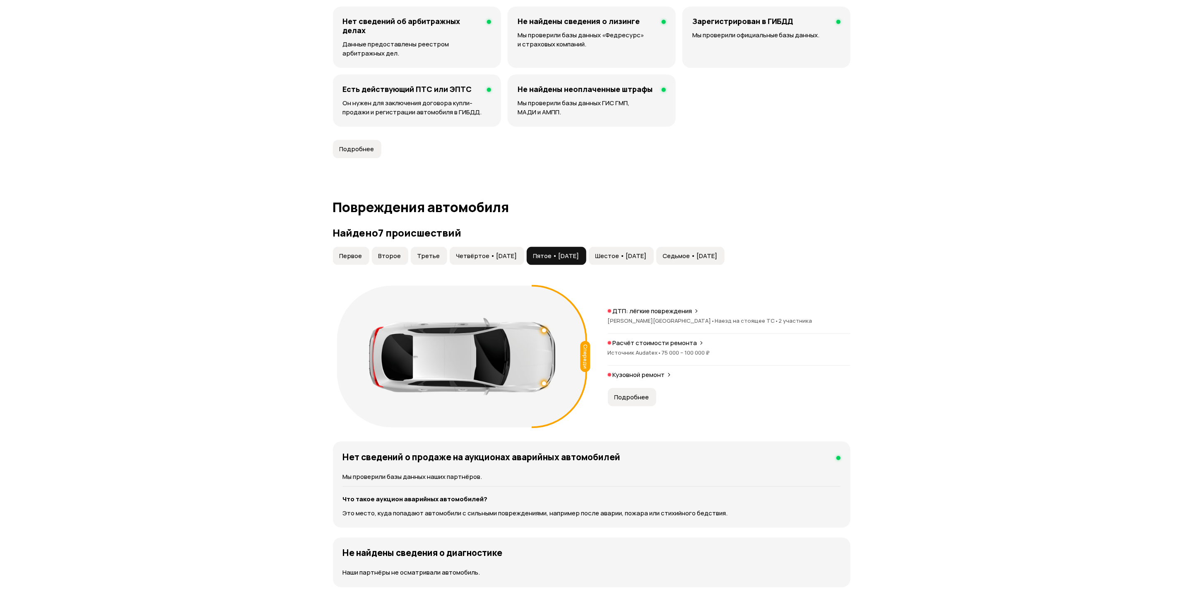
click at [652, 247] on div "Найдено 7 происшествий Первое Второе Третье Четвёртое • [DATE] Пятое • [DATE] Ш…" at bounding box center [592, 329] width 518 height 205
click at [647, 255] on span "Шестое • [DATE]" at bounding box center [620, 256] width 51 height 8
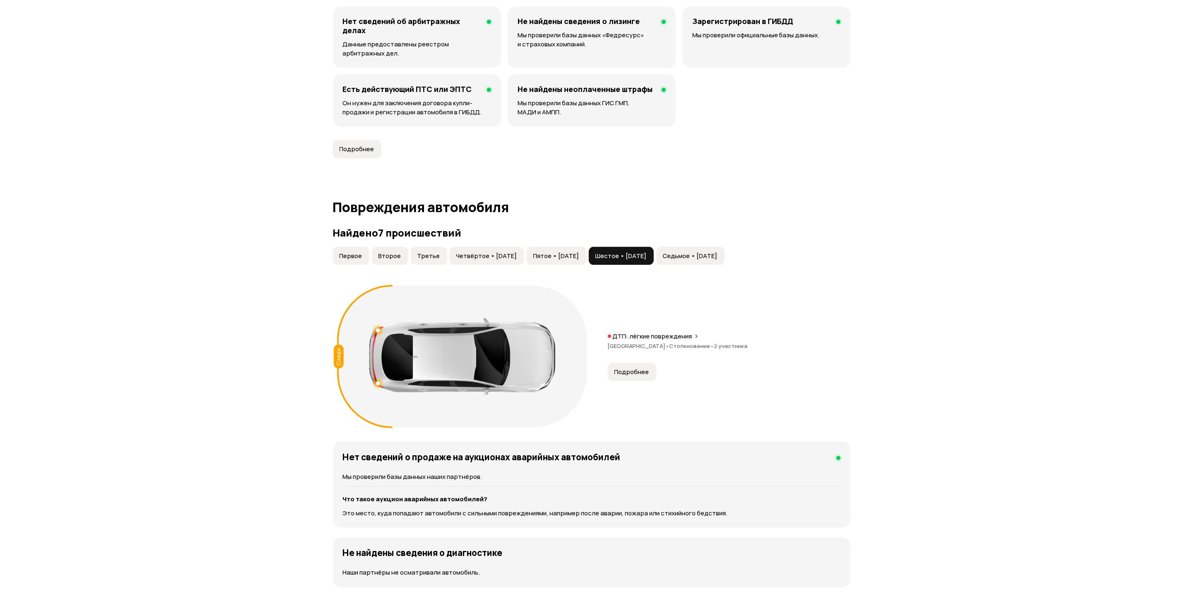
click at [505, 250] on button "Четвёртое • [DATE]" at bounding box center [487, 256] width 75 height 18
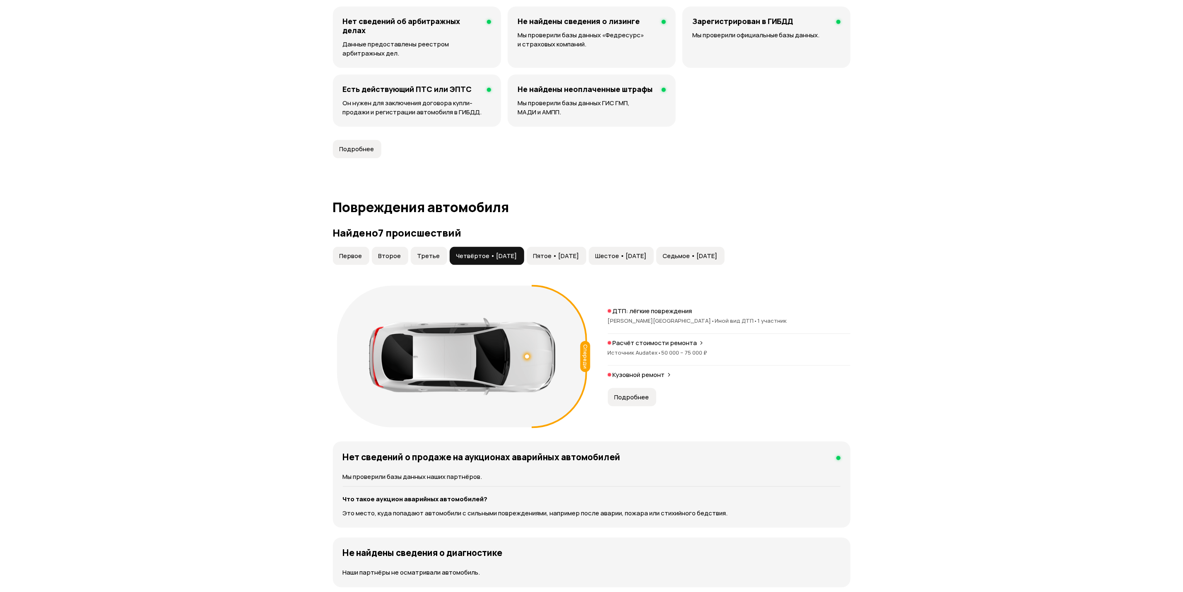
click at [425, 253] on span "Третье" at bounding box center [428, 256] width 23 height 8
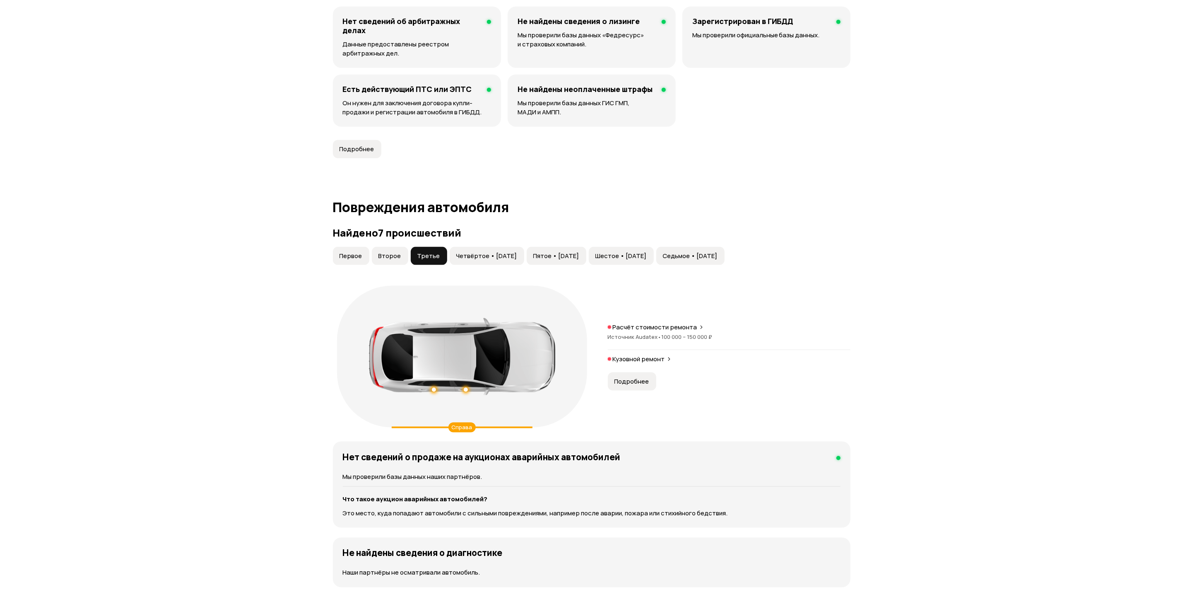
click at [398, 263] on button "Второе" at bounding box center [390, 256] width 36 height 18
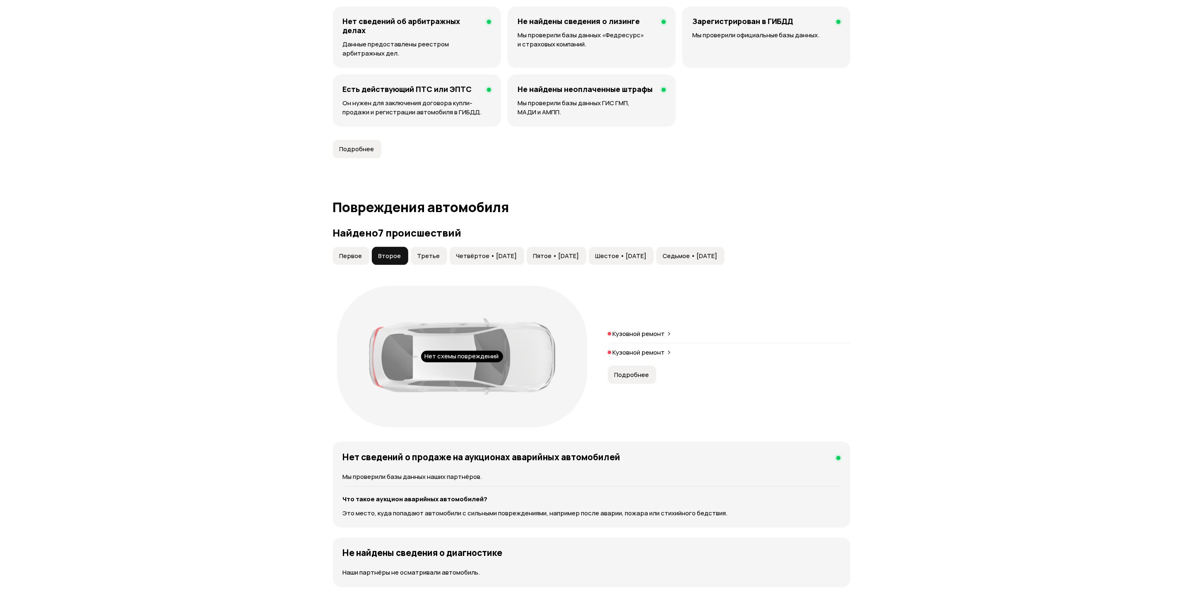
click at [365, 258] on button "Первое" at bounding box center [351, 256] width 36 height 18
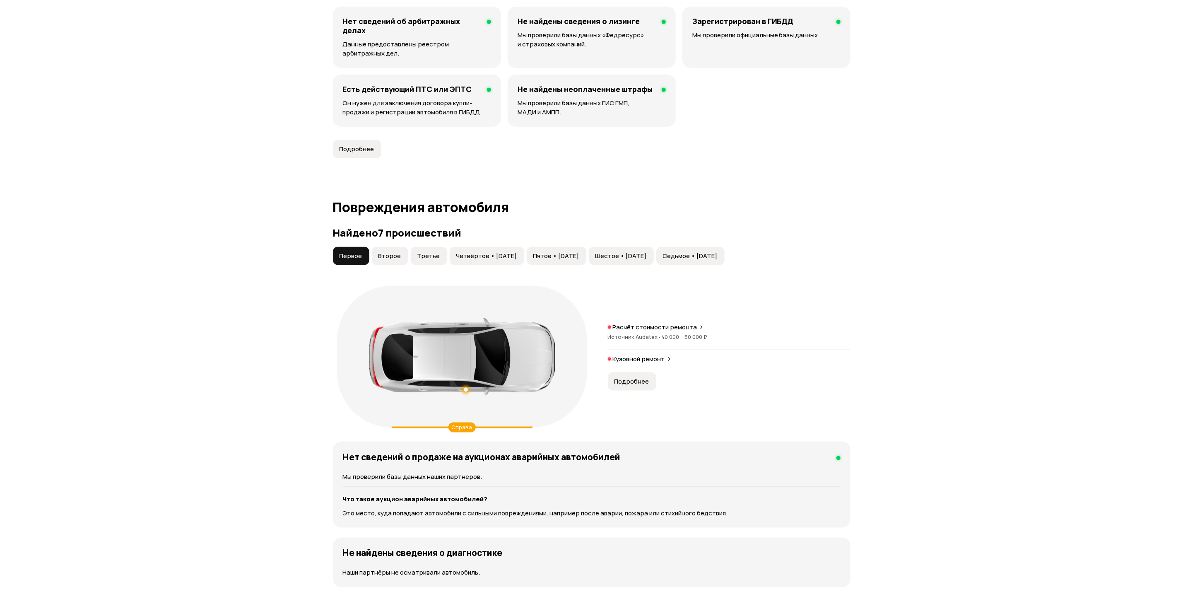
click at [641, 382] on span "Подробнее" at bounding box center [632, 381] width 35 height 8
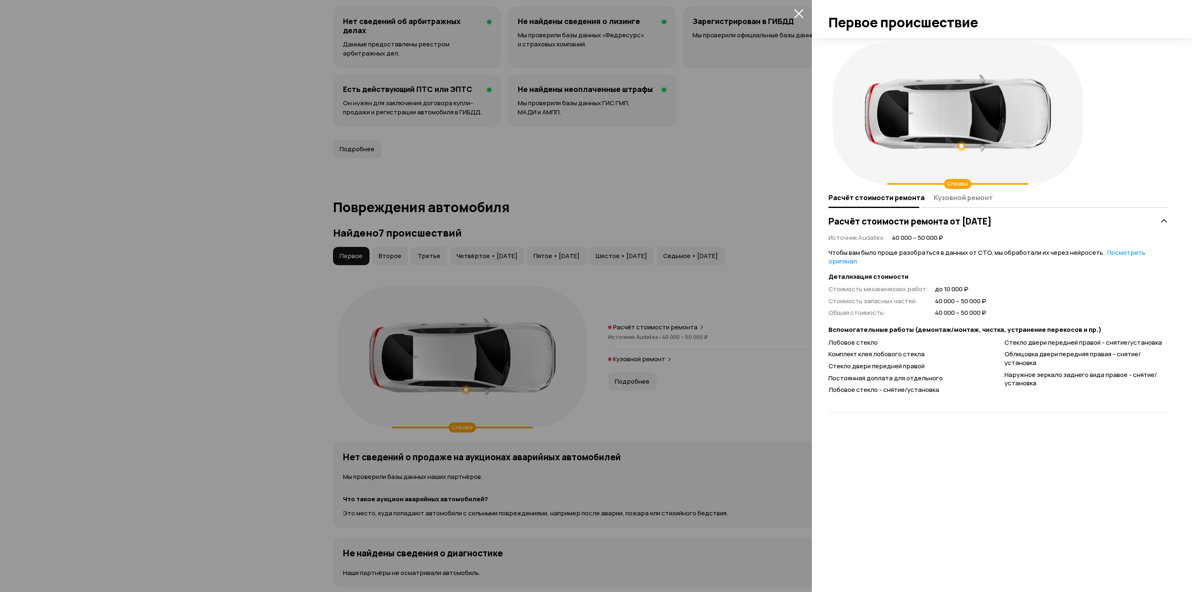
click at [450, 266] on div at bounding box center [596, 296] width 1193 height 592
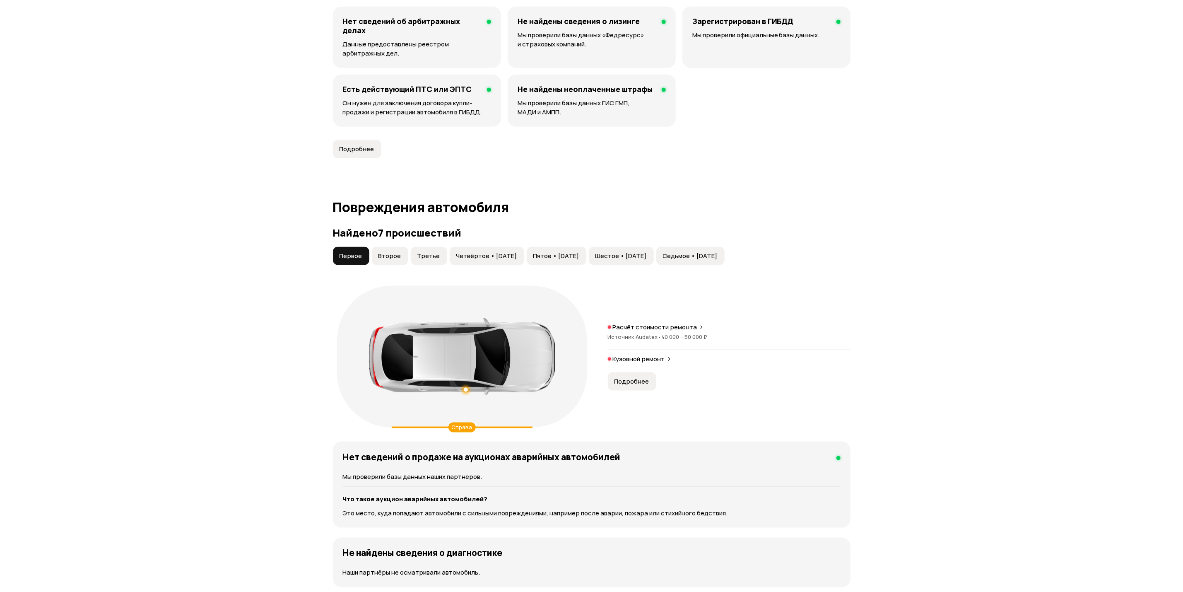
click at [409, 256] on div "Первое Второе Третье Четвёртое • [DATE] Пятое • [DATE] Шестое • [DATE] Седьмое …" at bounding box center [529, 256] width 394 height 18
click at [393, 256] on span "Второе" at bounding box center [389, 256] width 23 height 8
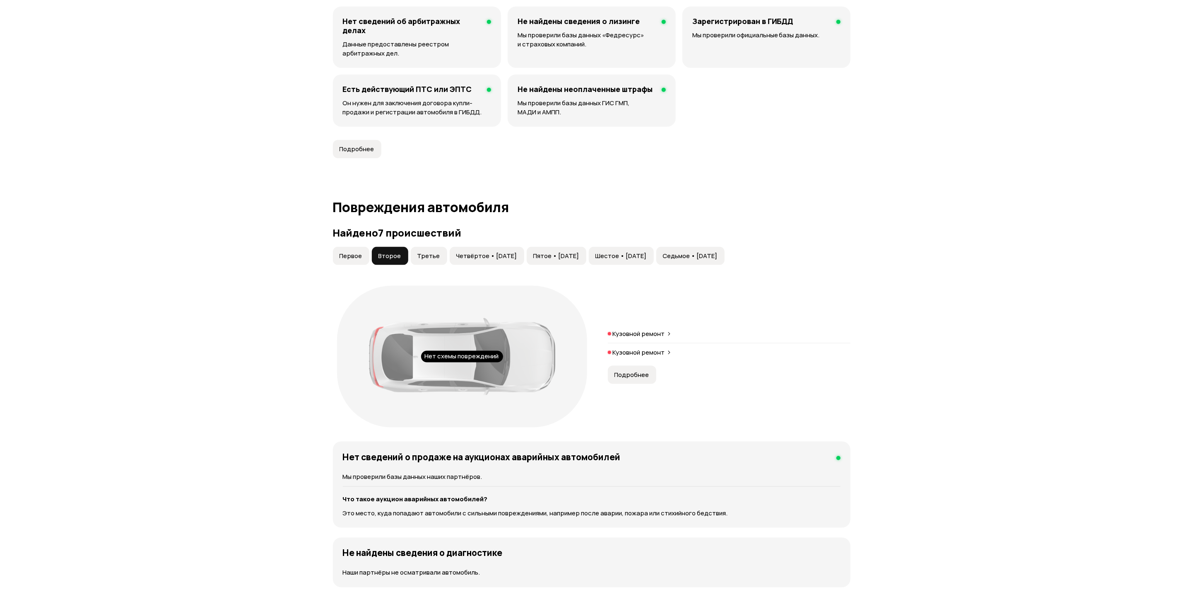
click at [648, 378] on button "Подробнее" at bounding box center [632, 375] width 48 height 18
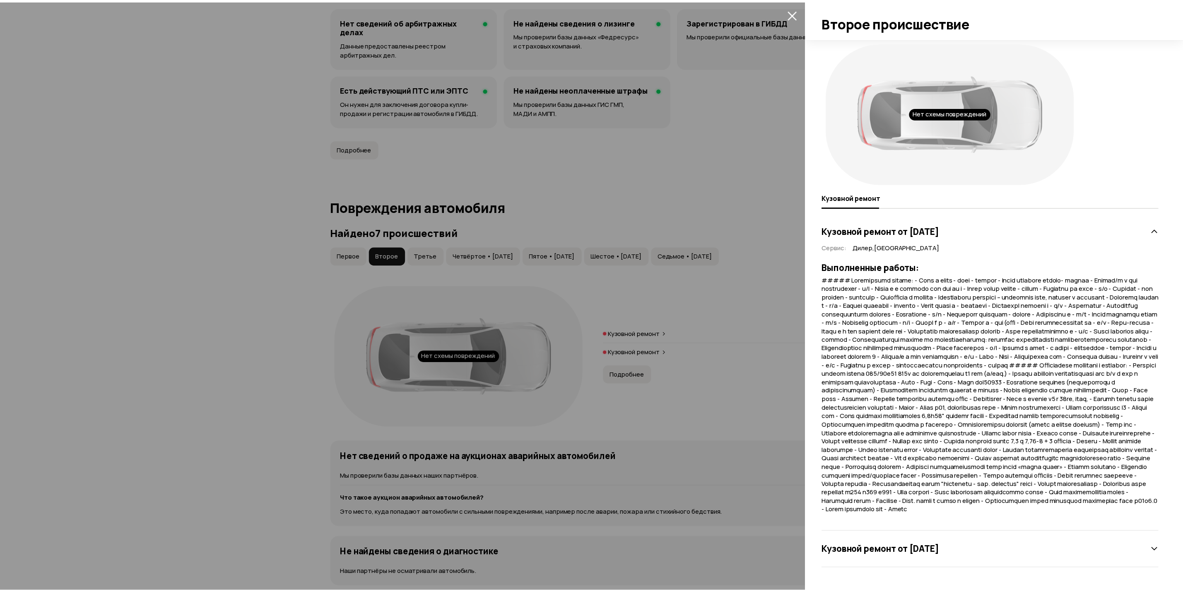
scroll to position [19, 0]
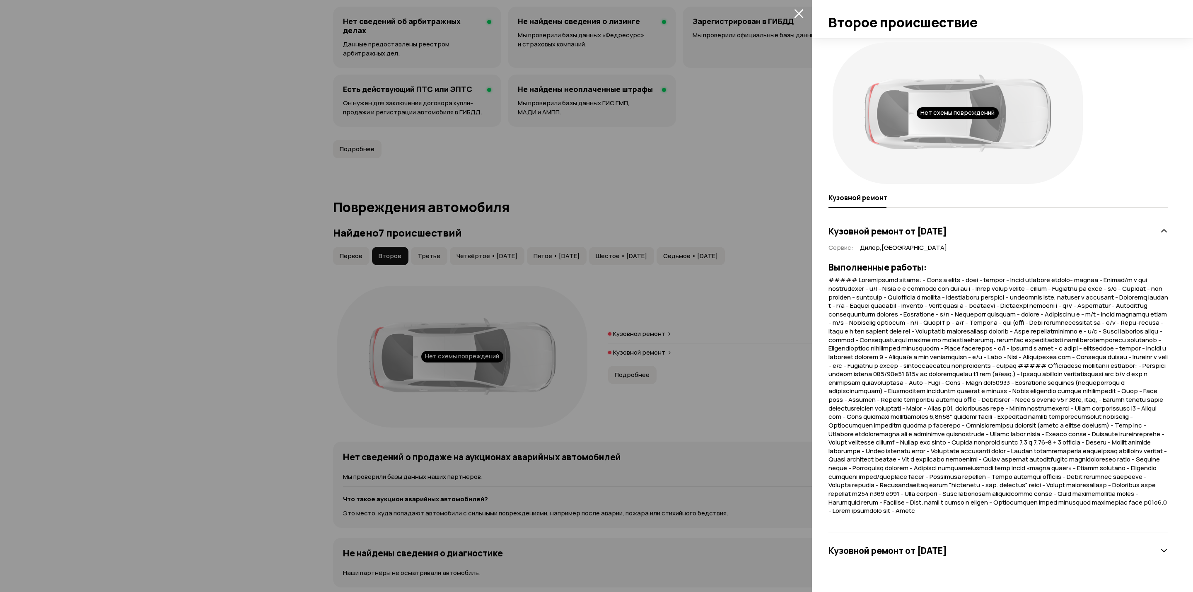
click at [794, 347] on div at bounding box center [596, 296] width 1193 height 592
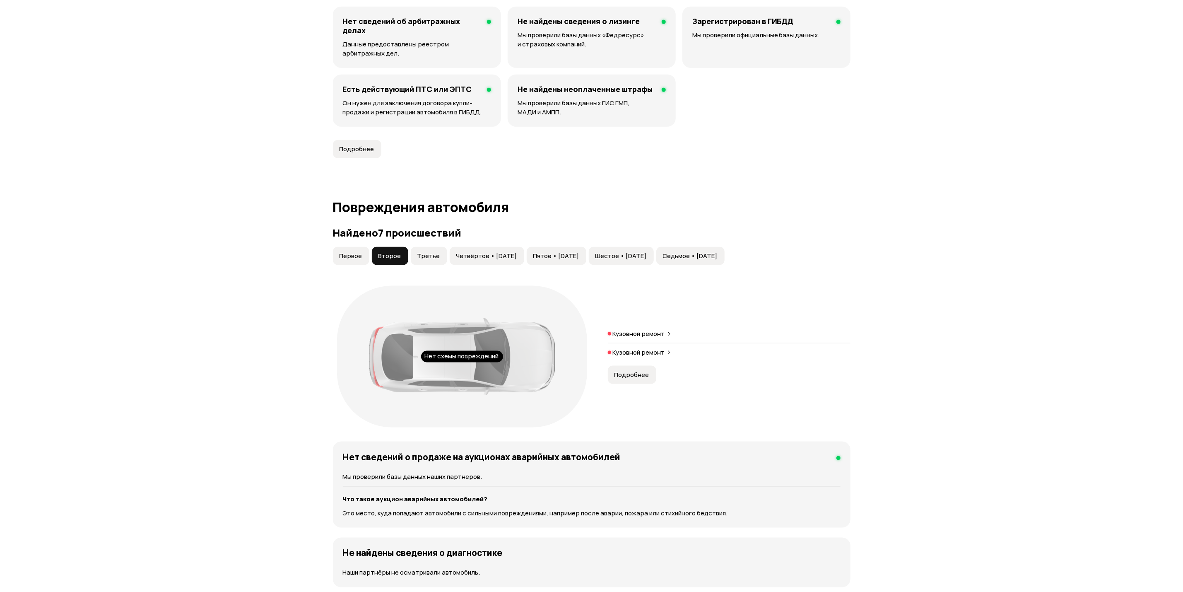
click at [450, 258] on button "Четвёртое • [DATE]" at bounding box center [487, 256] width 75 height 18
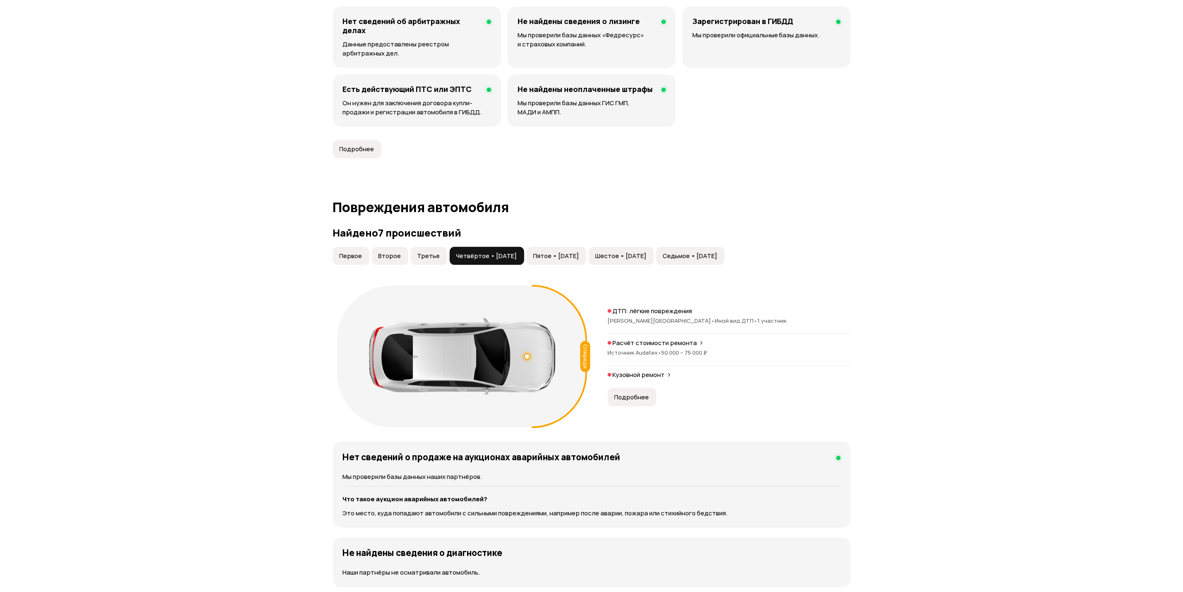
click at [437, 260] on button "Третье" at bounding box center [429, 256] width 36 height 18
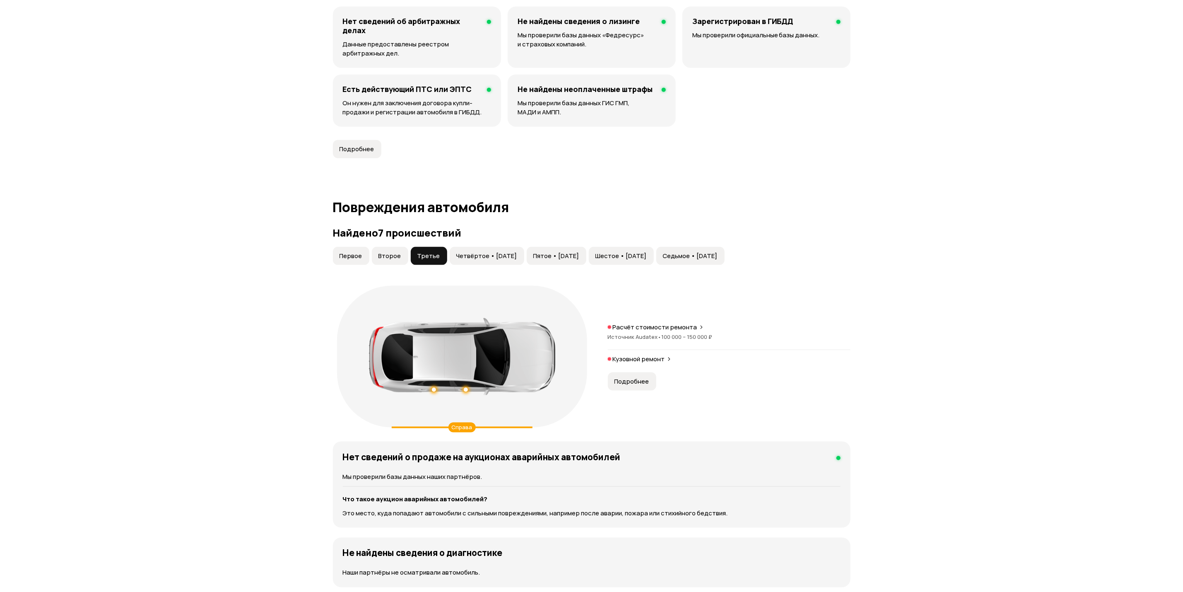
click at [725, 262] on button "Седьмое • [DATE]" at bounding box center [690, 256] width 68 height 18
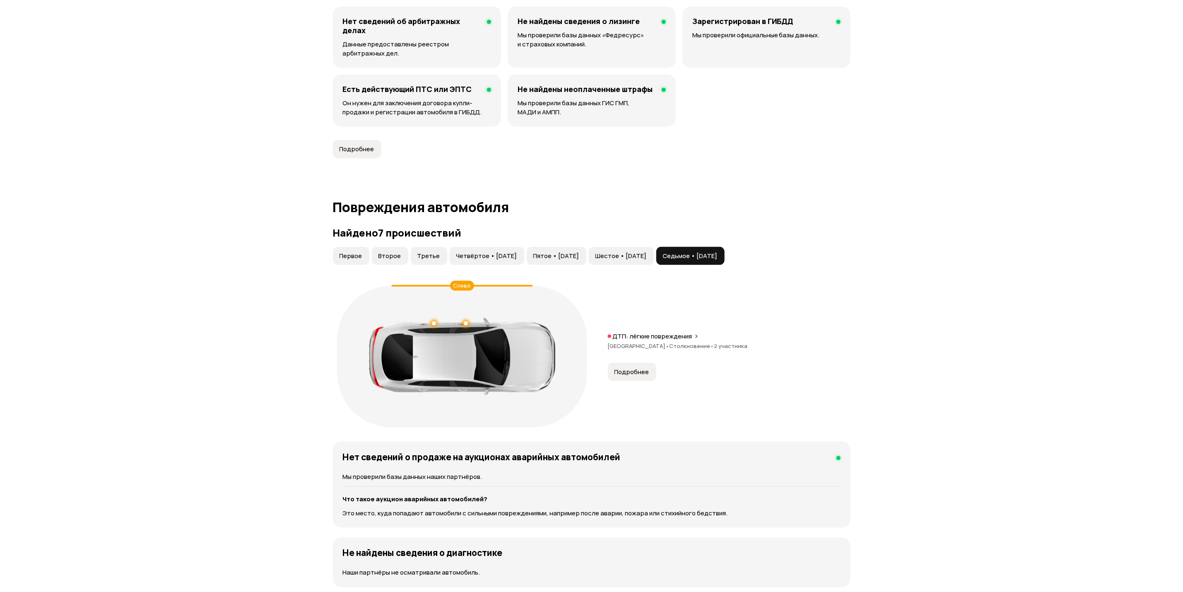
click at [625, 363] on div "ДТП: лёгкие повреждения [GEOGRAPHIC_DATA] • Столкновение • 2 участника Подробнее" at bounding box center [729, 356] width 243 height 49
click at [635, 372] on span "Подробнее" at bounding box center [632, 372] width 35 height 8
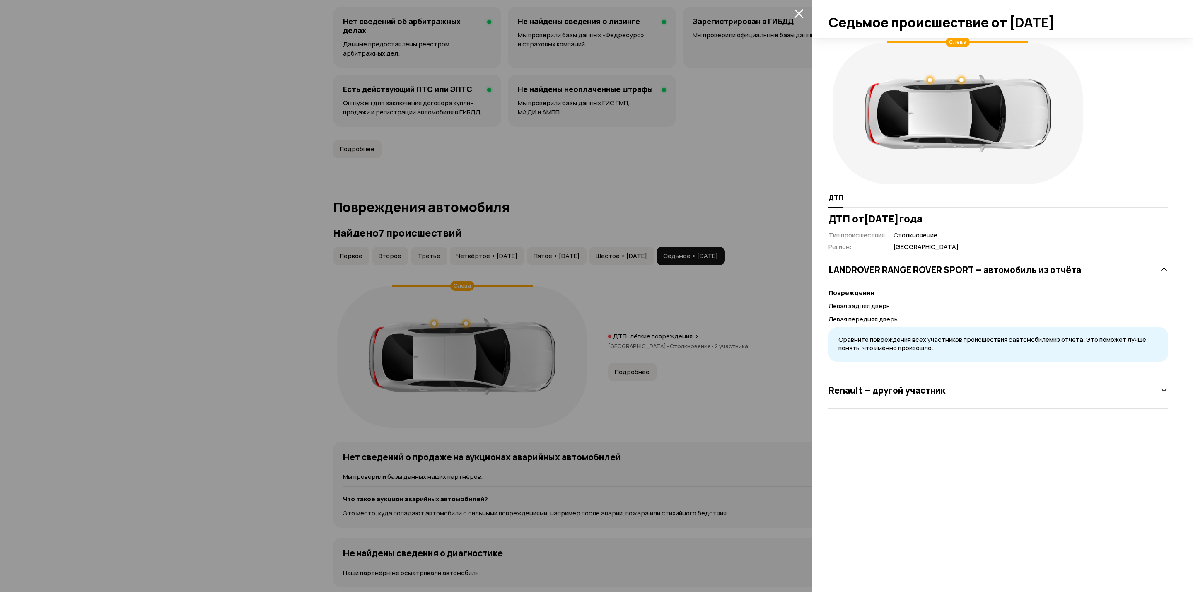
click at [913, 389] on h3 "Renault — другой участник" at bounding box center [886, 390] width 117 height 11
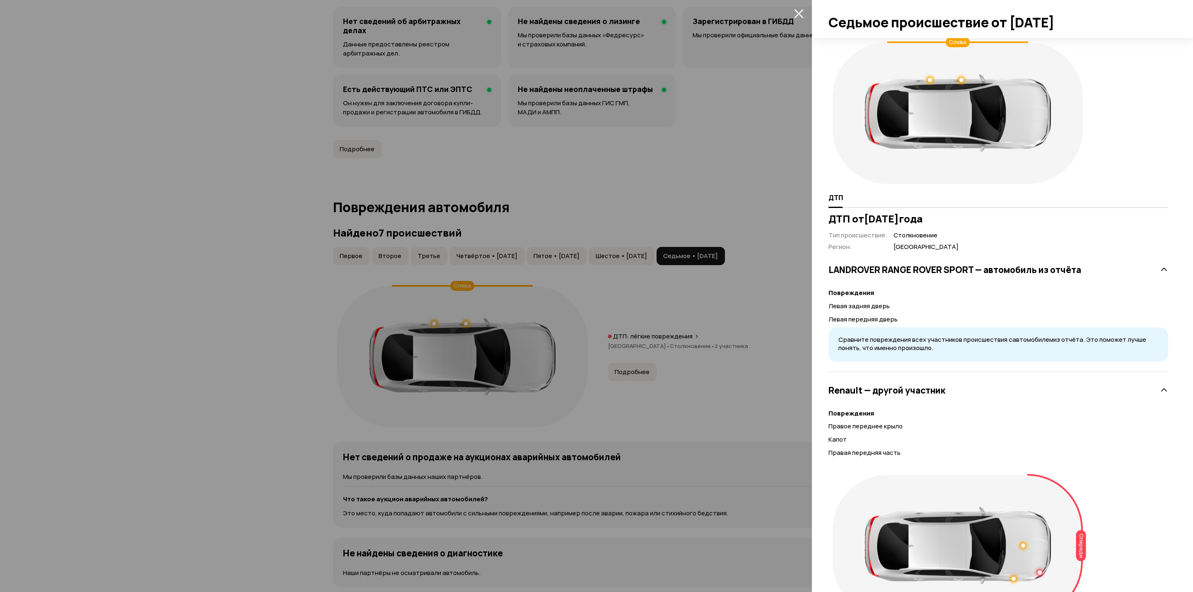
click at [774, 318] on div at bounding box center [596, 296] width 1193 height 592
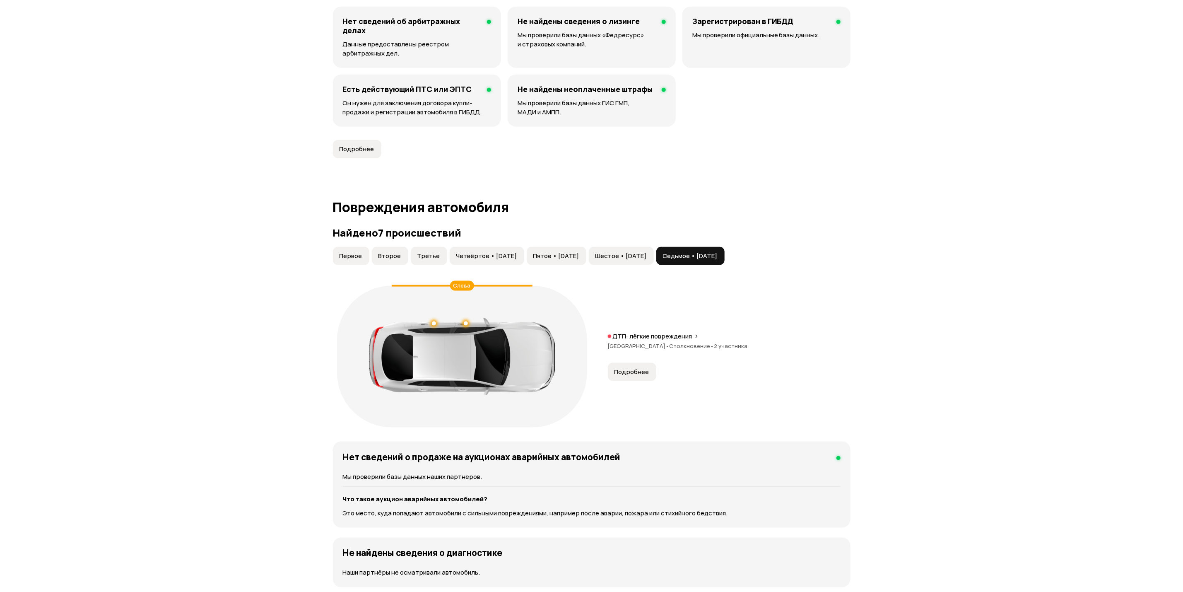
click at [647, 258] on span "Шестое • [DATE]" at bounding box center [620, 256] width 51 height 8
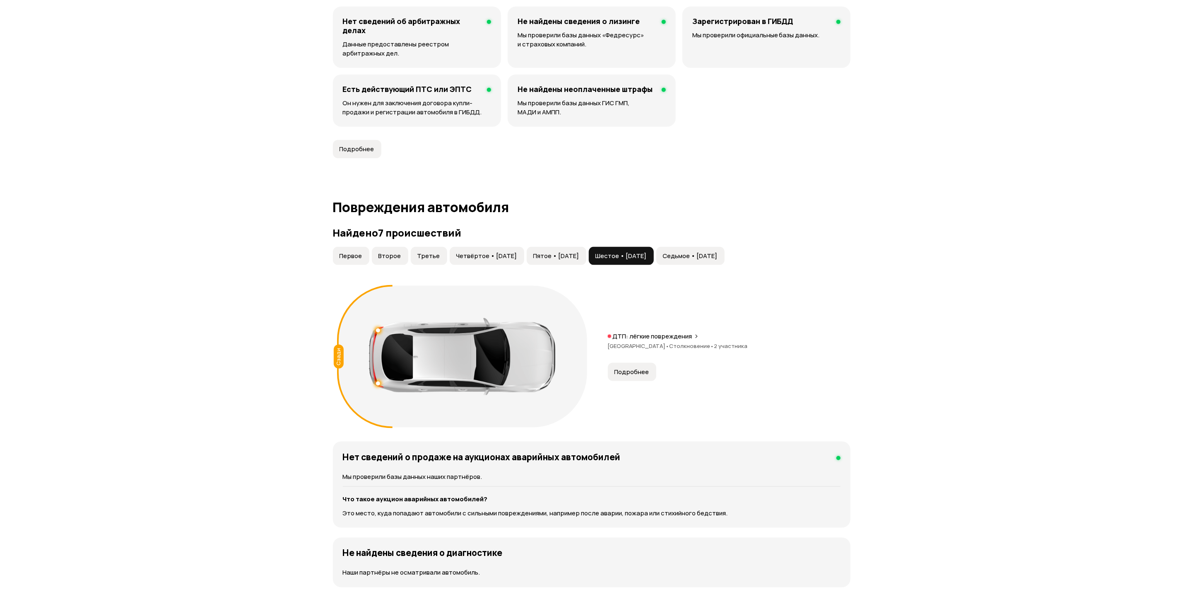
click at [631, 370] on span "Подробнее" at bounding box center [632, 372] width 35 height 8
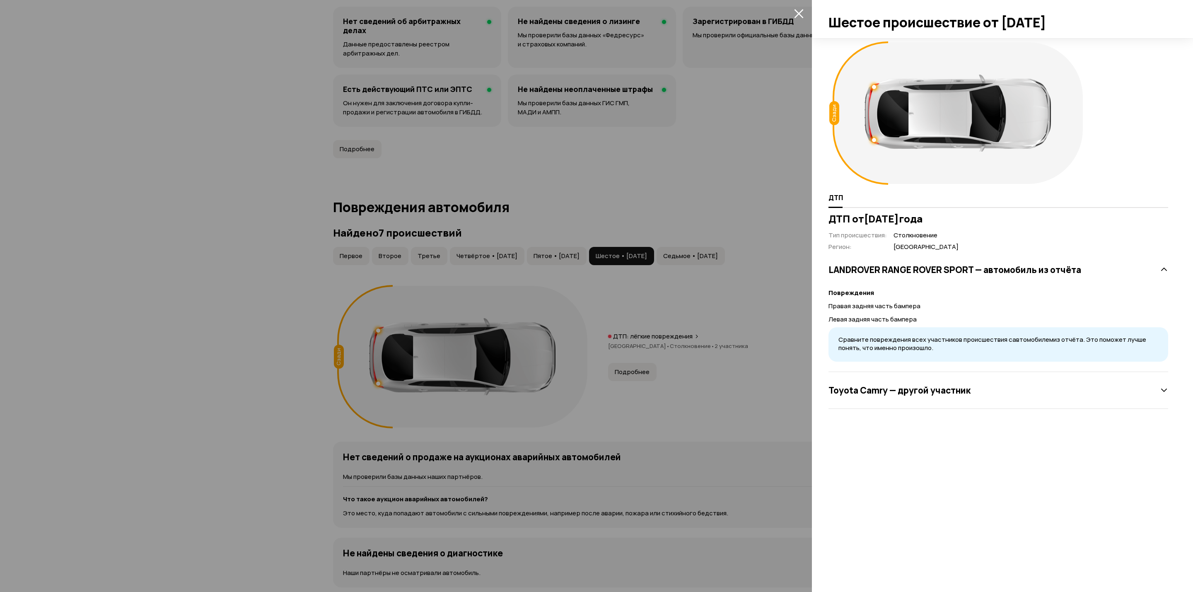
click at [672, 347] on div at bounding box center [596, 296] width 1193 height 592
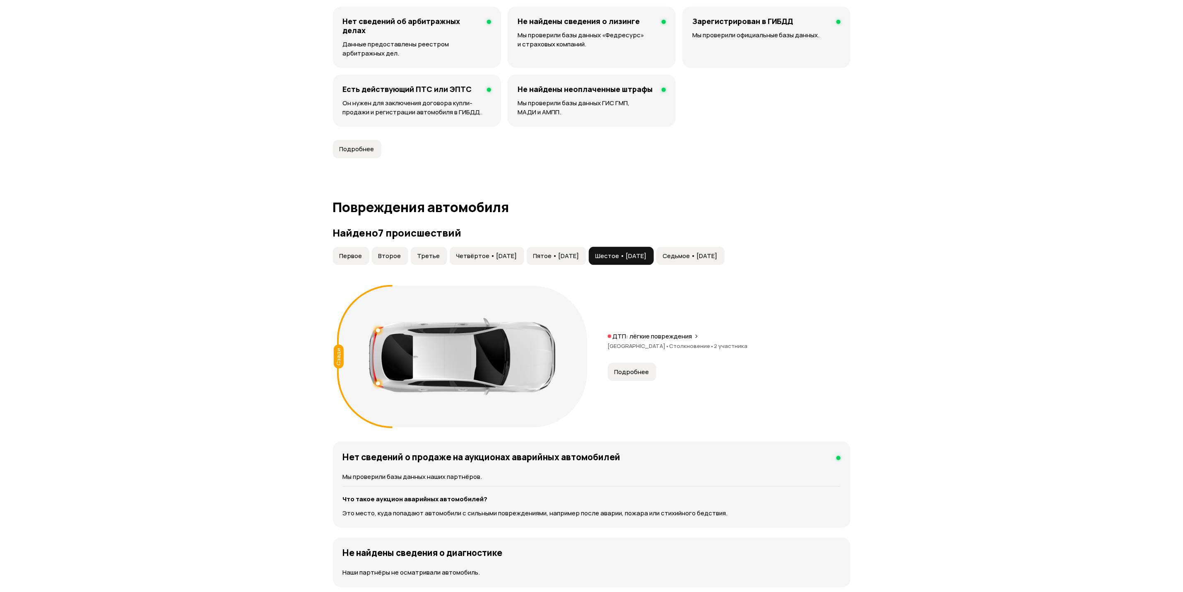
click at [579, 255] on span "Пятое • [DATE]" at bounding box center [556, 256] width 46 height 8
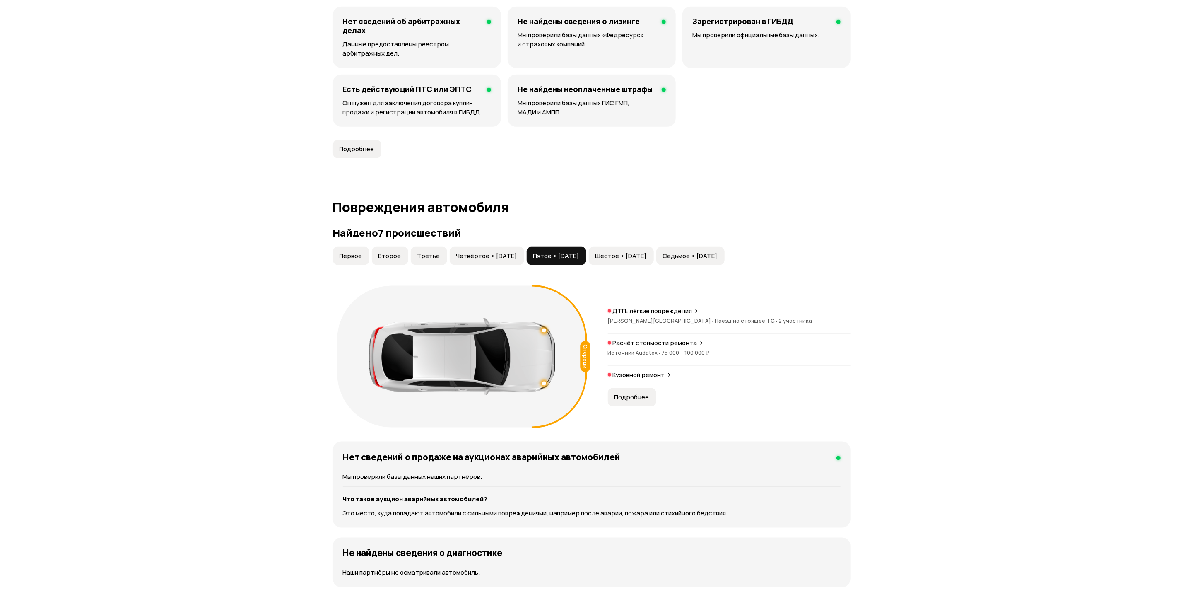
click at [627, 398] on span "Подробнее" at bounding box center [632, 397] width 35 height 8
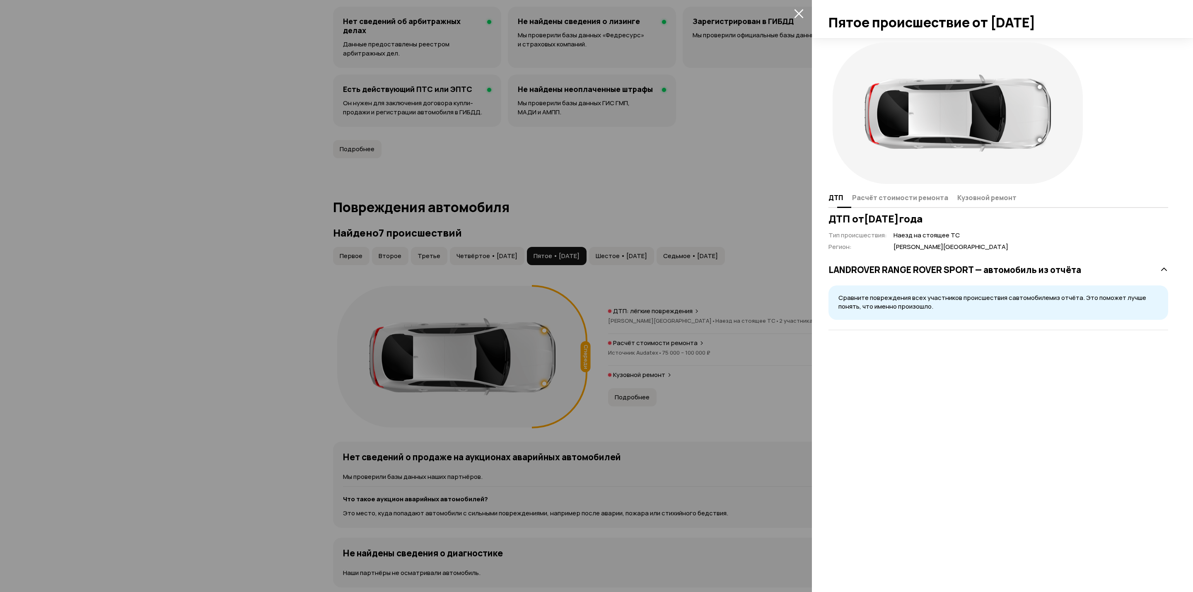
click at [917, 194] on span "Расчёт стоимости ремонта" at bounding box center [900, 197] width 96 height 8
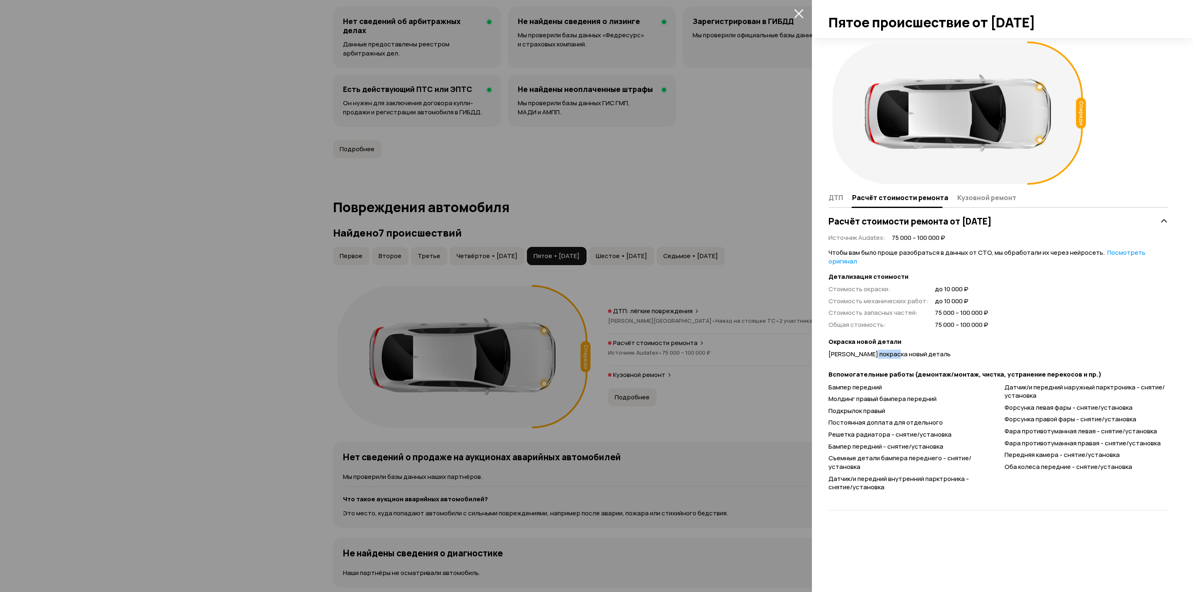
drag, startPoint x: 875, startPoint y: 344, endPoint x: 895, endPoint y: 344, distance: 20.3
click at [895, 349] on span "[PERSON_NAME] покраска новый деталь" at bounding box center [889, 353] width 122 height 9
click at [786, 411] on div at bounding box center [596, 296] width 1193 height 592
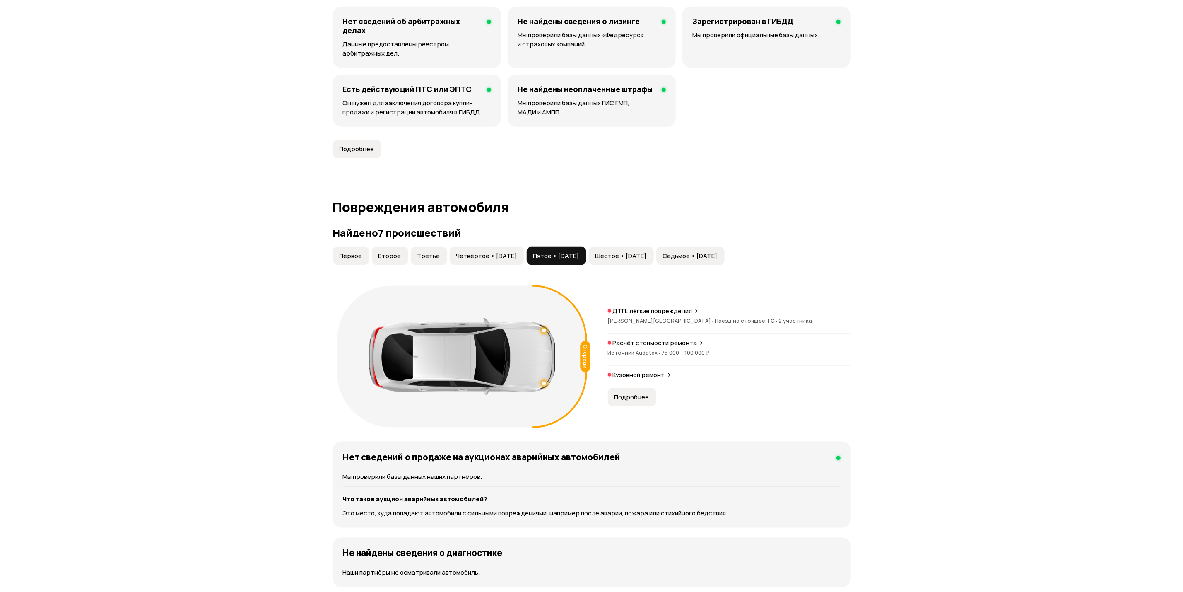
click at [484, 259] on span "Четвёртое • [DATE]" at bounding box center [486, 256] width 61 height 8
click at [640, 396] on span "Подробнее" at bounding box center [632, 397] width 35 height 8
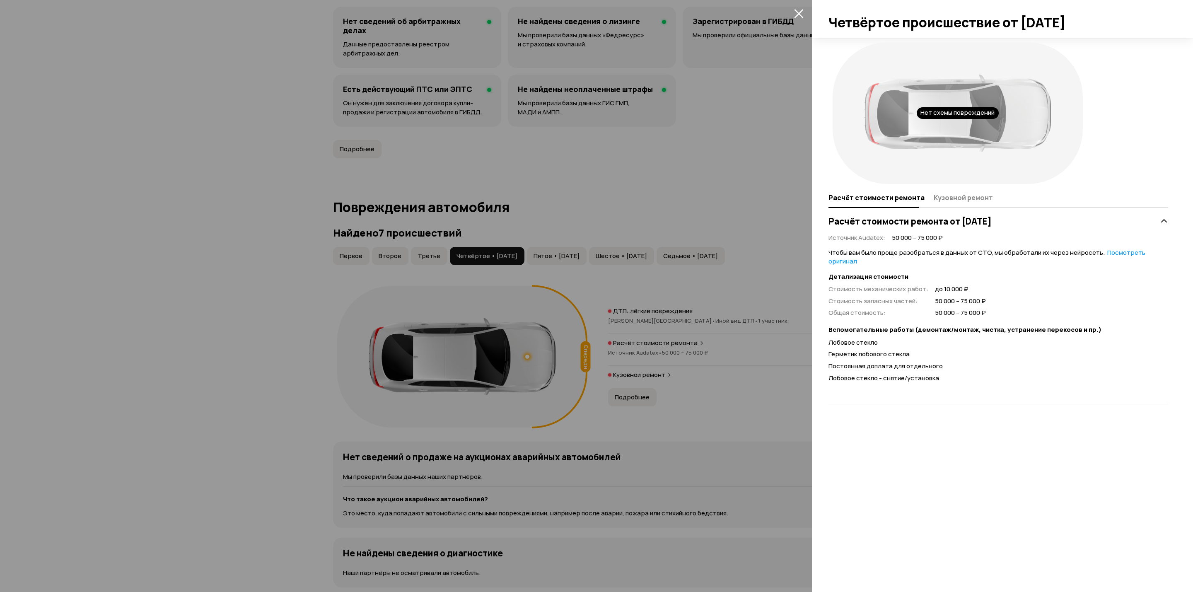
click at [814, 327] on div "Нет схемы повреждений Расчёт стоимости ремонта Кузовной ремонт Расчёт стоимости…" at bounding box center [1002, 315] width 381 height 554
click at [819, 327] on div "Нет схемы повреждений Расчёт стоимости ремонта Кузовной ремонт Расчёт стоимости…" at bounding box center [1002, 315] width 381 height 554
click at [800, 12] on icon "закрыть" at bounding box center [798, 13] width 9 height 9
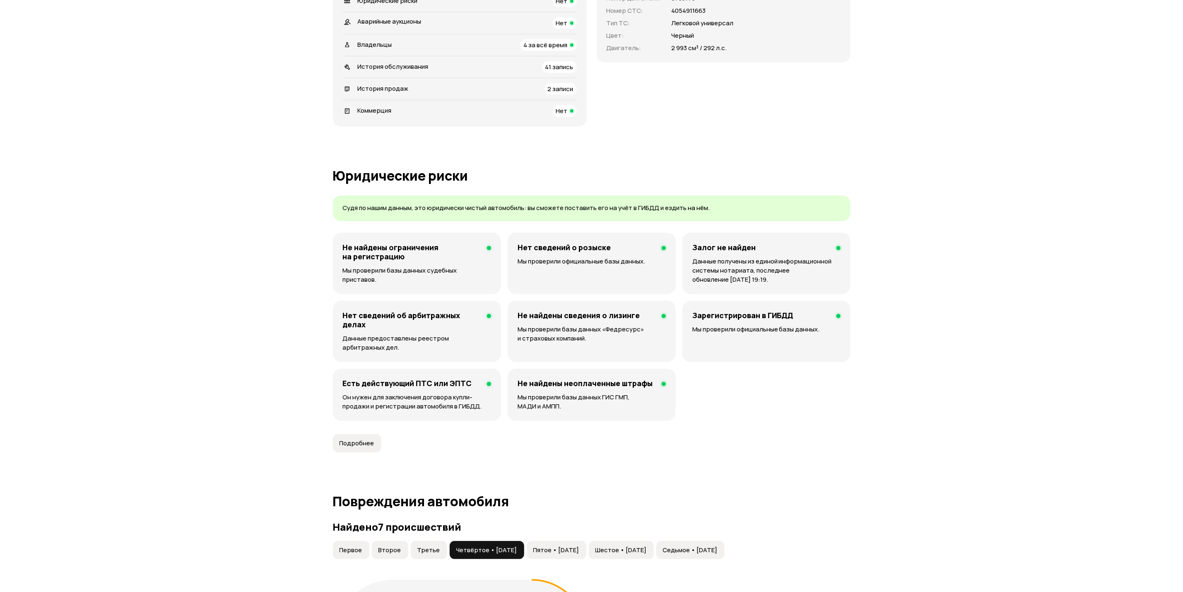
scroll to position [576, 0]
